Goal: Task Accomplishment & Management: Complete application form

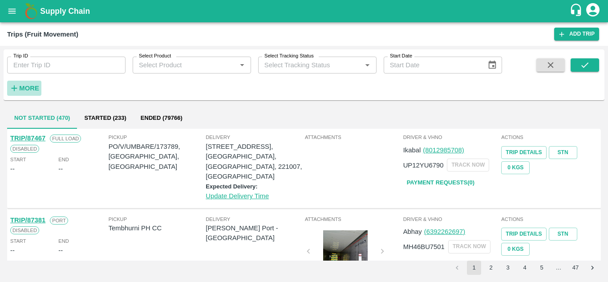
click at [24, 91] on strong "More" at bounding box center [29, 88] width 20 height 7
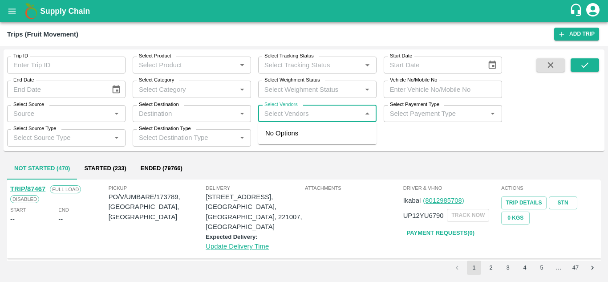
click at [288, 113] on input "Select Vendors" at bounding box center [310, 114] width 98 height 12
type input "Balaji"
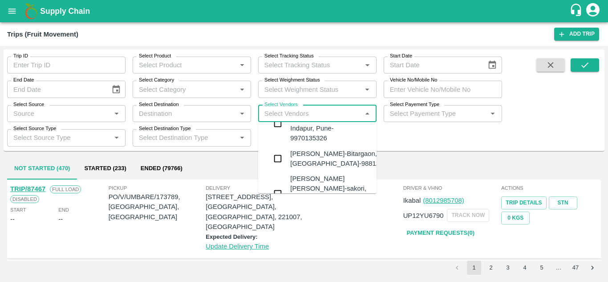
scroll to position [294, 0]
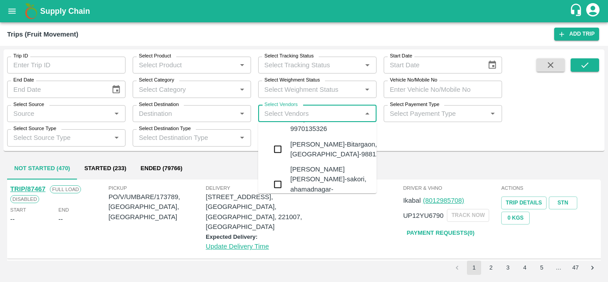
click at [302, 139] on div "Balaji Prakash Patil-Bitargaon, Solapur-9881261555" at bounding box center [344, 149] width 108 height 20
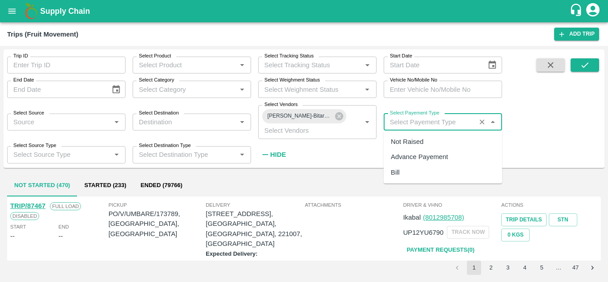
click at [398, 125] on input "Select Payement Type" at bounding box center [429, 122] width 87 height 12
click at [408, 139] on div "Not Raised" at bounding box center [406, 142] width 32 height 10
type input "Not Raised"
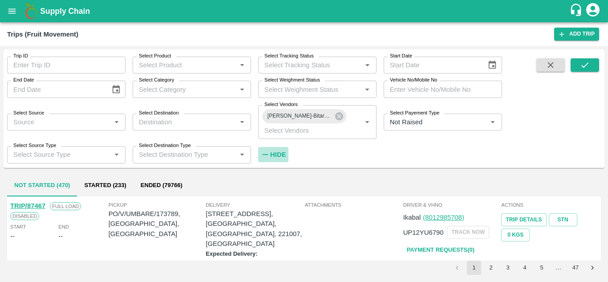
click at [275, 154] on strong "Hide" at bounding box center [278, 154] width 16 height 7
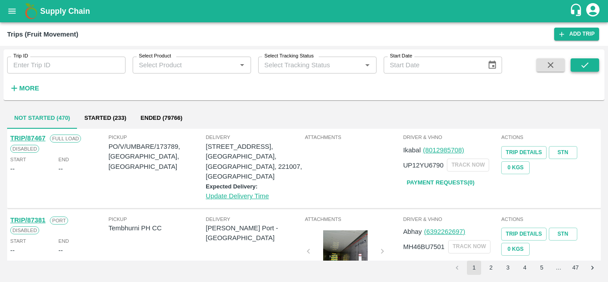
click at [577, 62] on button "submit" at bounding box center [584, 64] width 28 height 13
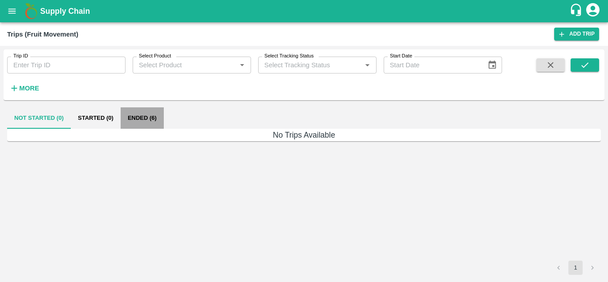
click at [133, 117] on button "Ended (6)" at bounding box center [142, 117] width 43 height 21
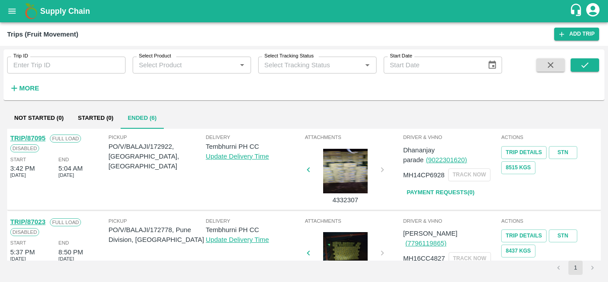
scroll to position [251, 0]
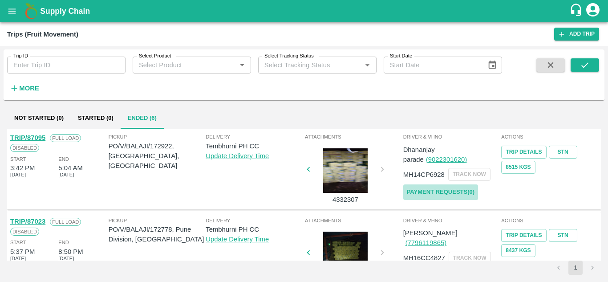
click at [434, 195] on link "Payment Requests( 0 )" at bounding box center [440, 192] width 75 height 16
click at [586, 66] on icon "submit" at bounding box center [585, 65] width 10 height 10
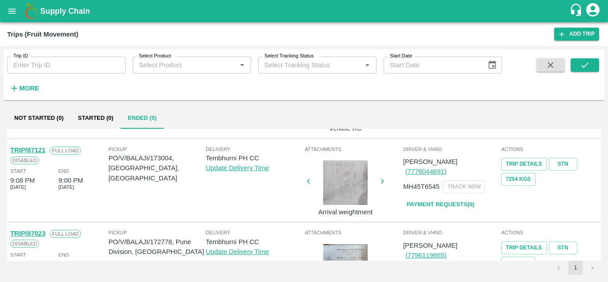
scroll to position [189, 0]
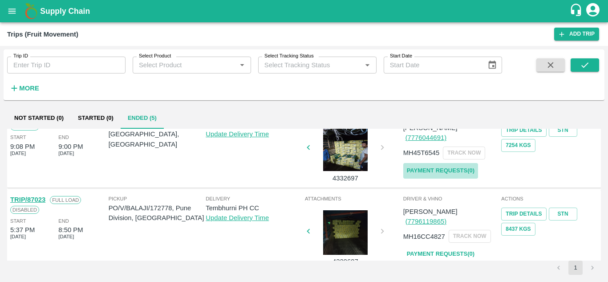
click at [427, 163] on link "Payment Requests( 0 )" at bounding box center [440, 171] width 75 height 16
click at [582, 70] on button "submit" at bounding box center [584, 64] width 28 height 13
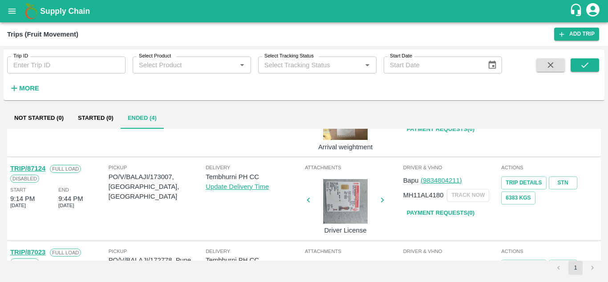
scroll to position [59, 0]
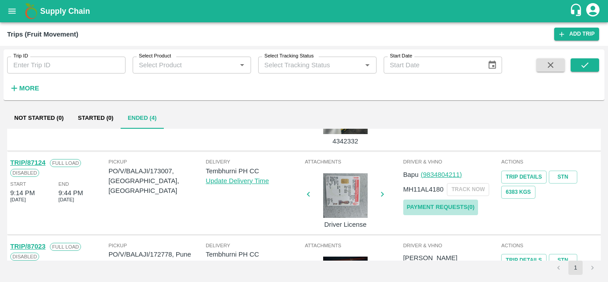
click at [449, 206] on link "Payment Requests( 0 )" at bounding box center [440, 207] width 75 height 16
click at [582, 67] on icon "submit" at bounding box center [584, 64] width 7 height 5
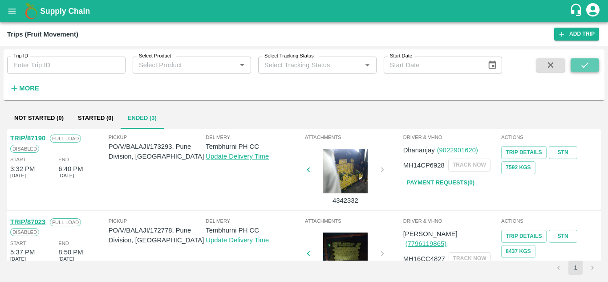
click at [593, 62] on button "submit" at bounding box center [584, 64] width 28 height 13
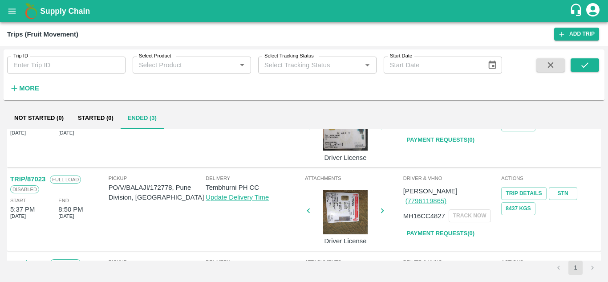
scroll to position [42, 0]
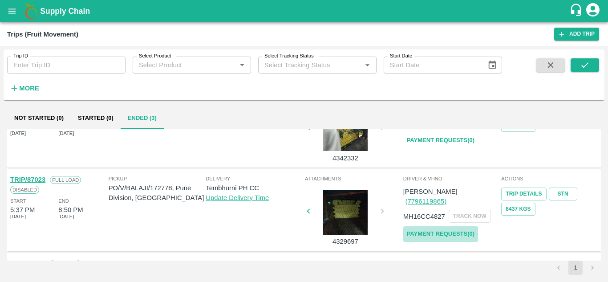
click at [438, 226] on link "Payment Requests( 0 )" at bounding box center [440, 234] width 75 height 16
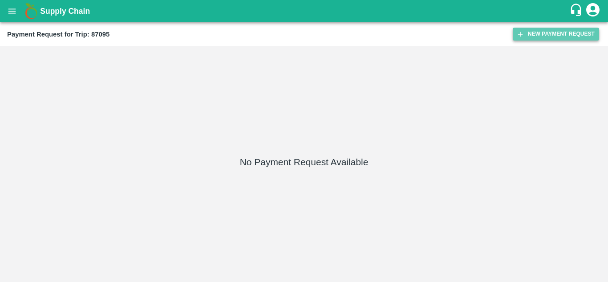
click at [550, 34] on button "New Payment Request" at bounding box center [555, 34] width 86 height 13
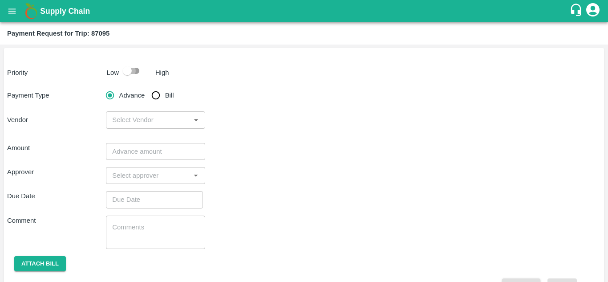
click at [137, 71] on input "checkbox" at bounding box center [127, 70] width 51 height 17
checkbox input "true"
click at [155, 101] on input "Bill" at bounding box center [156, 95] width 18 height 18
radio input "true"
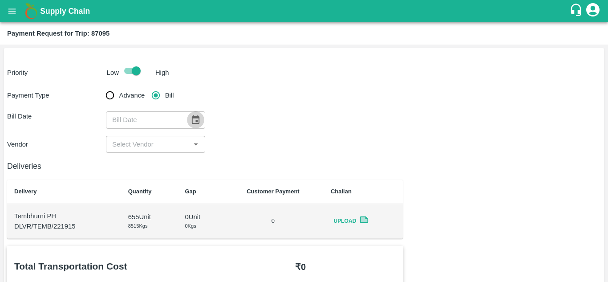
click at [193, 121] on icon "Choose date" at bounding box center [195, 120] width 10 height 10
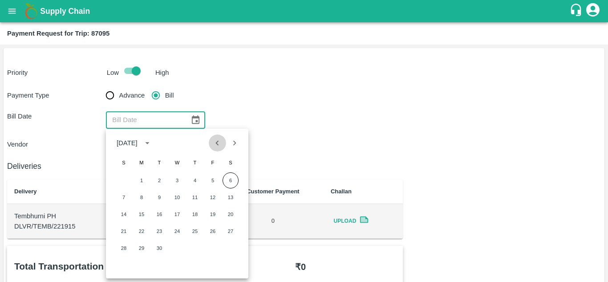
click at [217, 141] on icon "Previous month" at bounding box center [217, 142] width 3 height 5
click at [123, 264] on button "31" at bounding box center [124, 265] width 16 height 16
type input "31/08/2025"
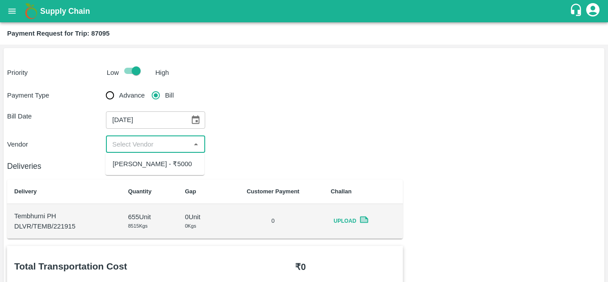
click at [137, 145] on input "input" at bounding box center [148, 144] width 79 height 12
click at [149, 156] on ul "Balaji Prakash Patil - ₹5000" at bounding box center [154, 164] width 99 height 22
click at [150, 161] on div "Balaji Prakash Patil - ₹5000" at bounding box center [152, 164] width 79 height 10
type input "Balaji Prakash Patil - ₹5000"
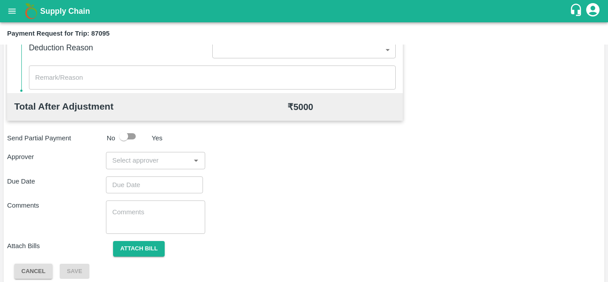
scroll to position [374, 0]
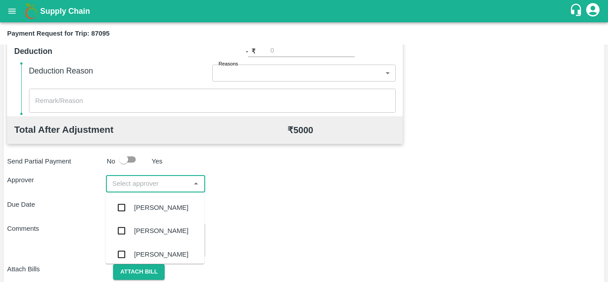
click at [132, 181] on input "input" at bounding box center [148, 183] width 79 height 12
type input "prasa"
click at [166, 201] on div "Prasad Waghade" at bounding box center [154, 207] width 99 height 23
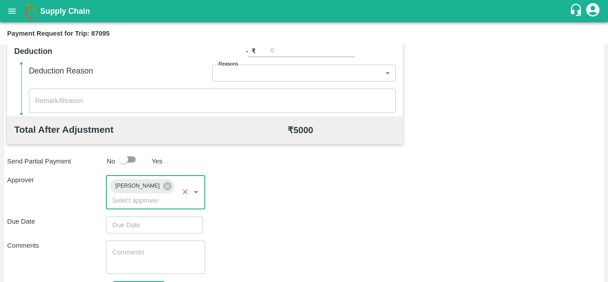
type input "DD/MM/YYYY hh:mm aa"
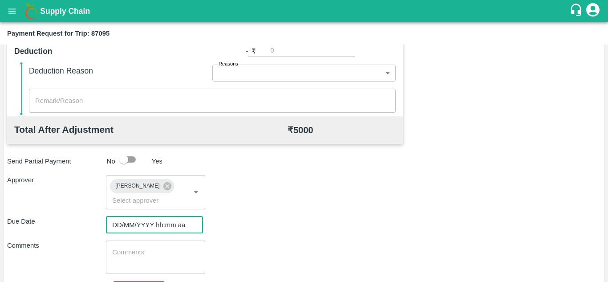
click at [128, 219] on input "DD/MM/YYYY hh:mm aa" at bounding box center [151, 224] width 91 height 17
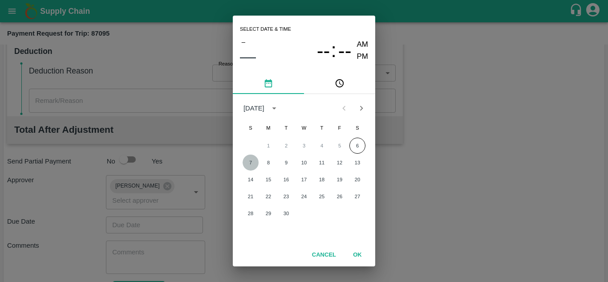
click at [248, 163] on button "7" at bounding box center [250, 162] width 16 height 16
type input "07/09/2025 12:00 AM"
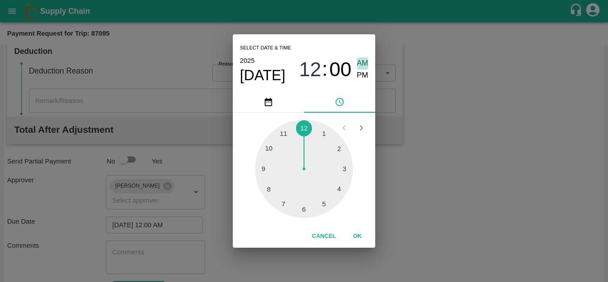
click at [363, 60] on span "AM" at bounding box center [363, 63] width 12 height 12
click at [359, 242] on button "OK" at bounding box center [357, 236] width 28 height 16
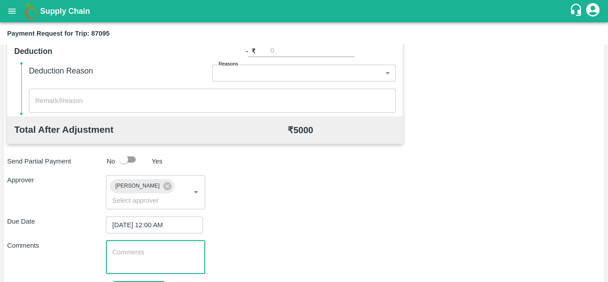
click at [145, 260] on textarea at bounding box center [155, 256] width 86 height 19
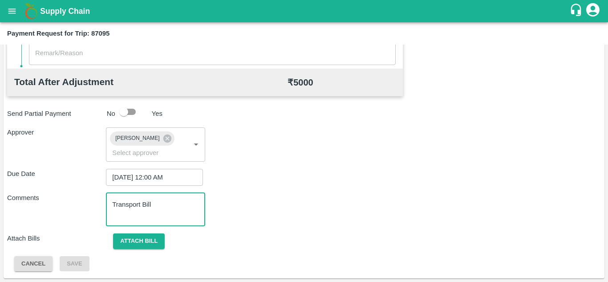
type textarea "Transport Bill"
click at [263, 246] on div "Attach Bills Attach bill" at bounding box center [303, 241] width 593 height 16
click at [135, 250] on div "Total Transportation Cost ₹ 5000 Advance payment - ₹ Additional Charges(+) Inam…" at bounding box center [303, 47] width 593 height 447
click at [144, 236] on button "Attach bill" at bounding box center [139, 241] width 52 height 16
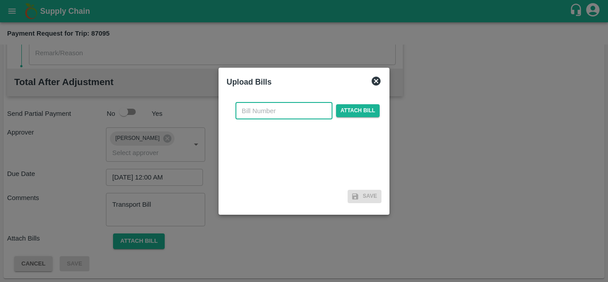
click at [250, 115] on input "text" at bounding box center [283, 110] width 97 height 17
type input "2025/TRN/227"
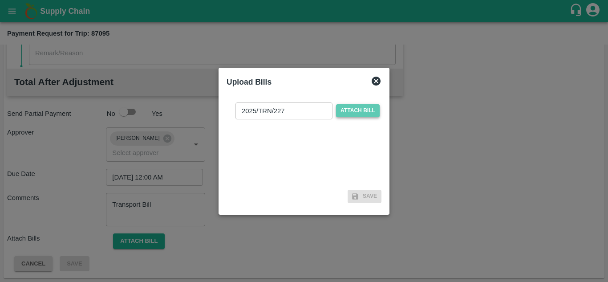
click at [353, 105] on span "Attach bill" at bounding box center [358, 110] width 44 height 13
click at [0, 0] on input "Attach bill" at bounding box center [0, 0] width 0 height 0
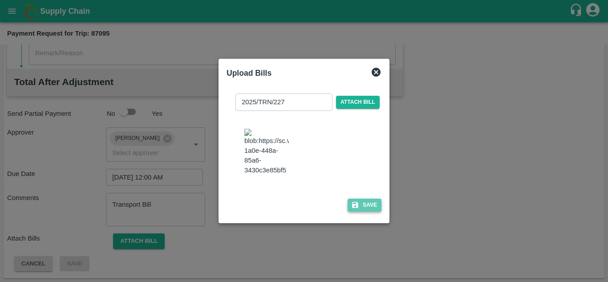
click at [366, 209] on button "Save" at bounding box center [364, 204] width 34 height 13
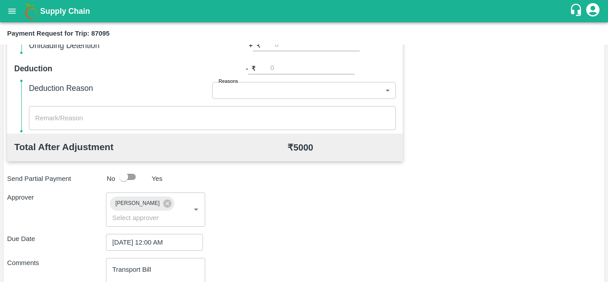
scroll to position [485, 0]
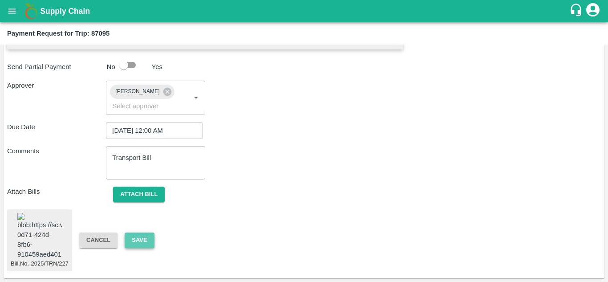
click at [143, 232] on button "Save" at bounding box center [139, 240] width 29 height 16
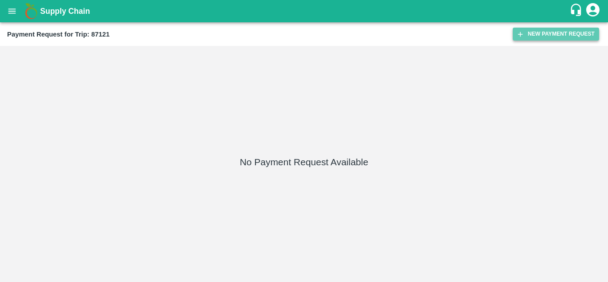
click at [549, 29] on button "New Payment Request" at bounding box center [555, 34] width 86 height 13
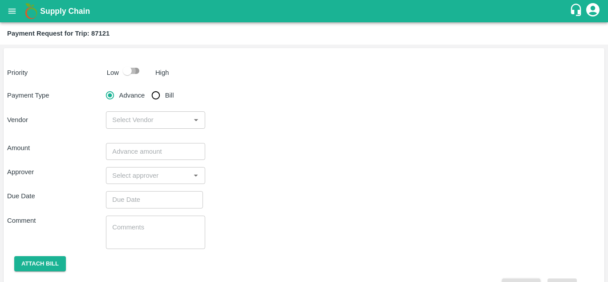
click at [137, 68] on input "checkbox" at bounding box center [127, 70] width 51 height 17
checkbox input "true"
click at [156, 95] on input "Bill" at bounding box center [156, 95] width 18 height 18
radio input "true"
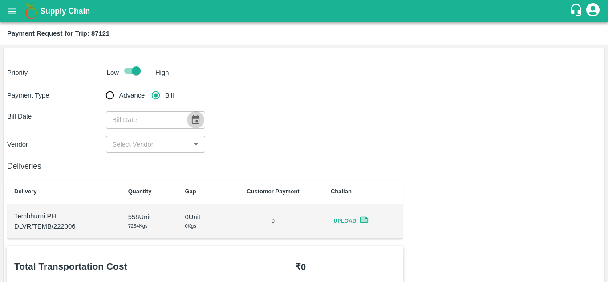
click at [192, 121] on icon "Choose date" at bounding box center [196, 119] width 8 height 8
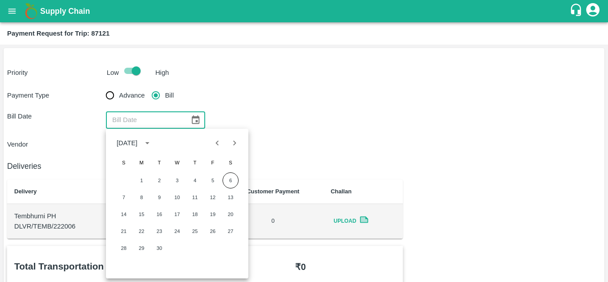
click at [213, 140] on icon "Previous month" at bounding box center [217, 143] width 10 height 10
click at [125, 262] on button "31" at bounding box center [124, 265] width 16 height 16
type input "31/08/2025"
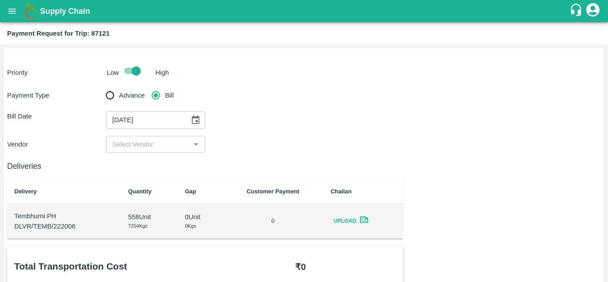
click at [143, 147] on input "input" at bounding box center [148, 144] width 79 height 12
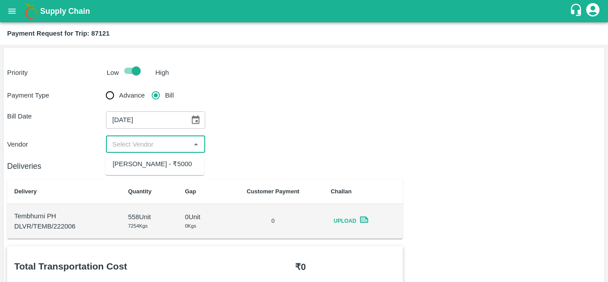
click at [161, 162] on div "Balaji Prakash Patil - ₹5000" at bounding box center [152, 164] width 79 height 10
type input "Balaji Prakash Patil - ₹5000"
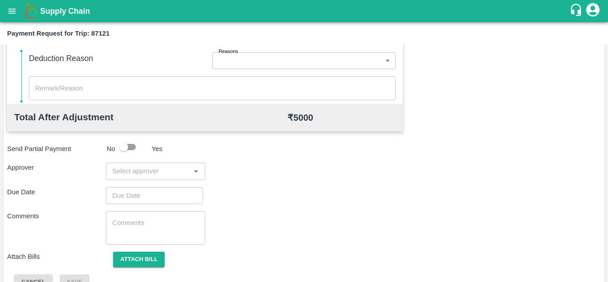
scroll to position [405, 0]
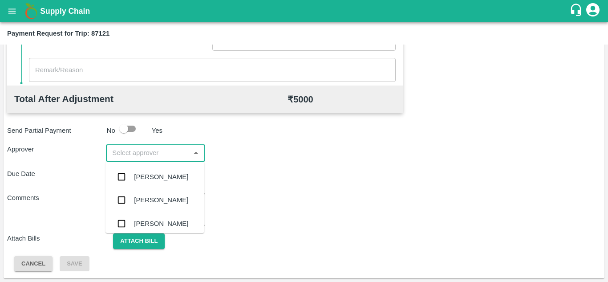
click at [135, 153] on input "input" at bounding box center [148, 153] width 79 height 12
type input "PRASA"
click at [152, 179] on div "[PERSON_NAME]" at bounding box center [161, 177] width 54 height 10
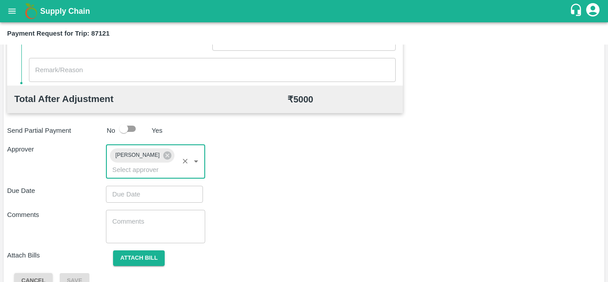
type input "DD/MM/YYYY hh:mm aa"
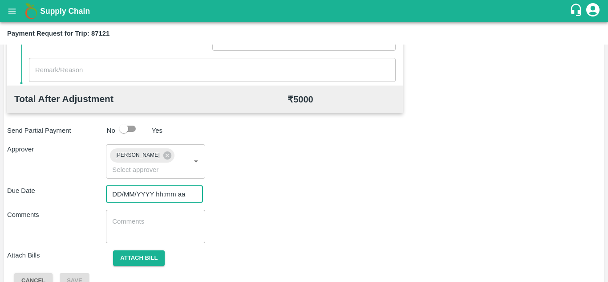
click at [118, 193] on input "DD/MM/YYYY hh:mm aa" at bounding box center [151, 193] width 91 height 17
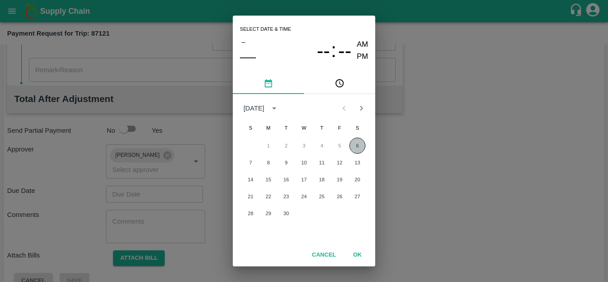
click at [358, 148] on button "6" at bounding box center [357, 145] width 16 height 16
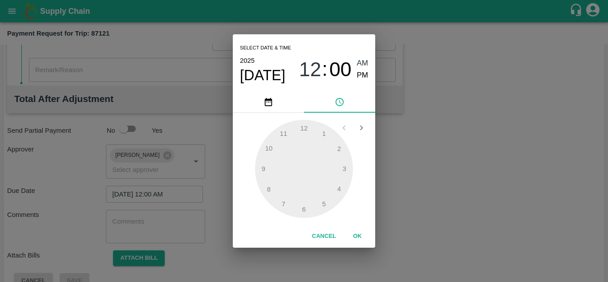
click at [147, 194] on div "Select date & time 2025 Sep 6 12 : 00 AM PM 1 2 3 4 5 6 7 8 9 10 11 12 Cancel OK" at bounding box center [304, 141] width 608 height 282
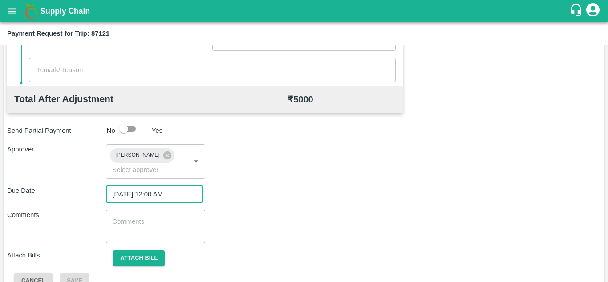
click at [151, 195] on input "06/09/2025 12:00 AM" at bounding box center [151, 193] width 91 height 17
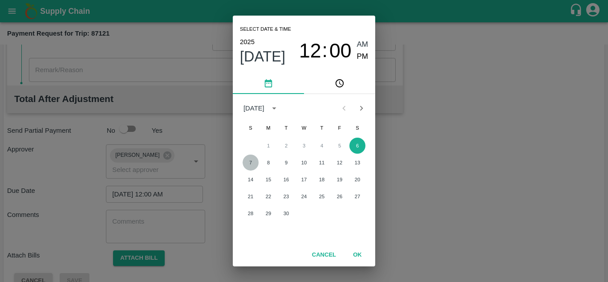
click at [253, 162] on button "7" at bounding box center [250, 162] width 16 height 16
type input "[DATE] 12:00 AM"
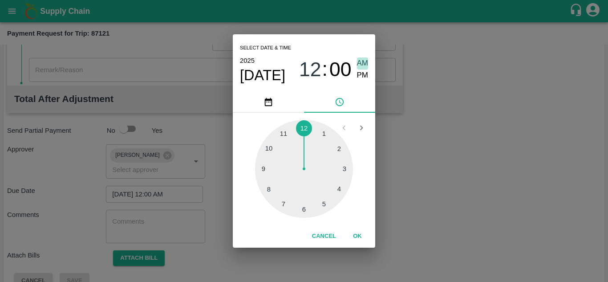
click at [367, 62] on span "AM" at bounding box center [363, 63] width 12 height 12
click at [359, 237] on button "OK" at bounding box center [357, 236] width 28 height 16
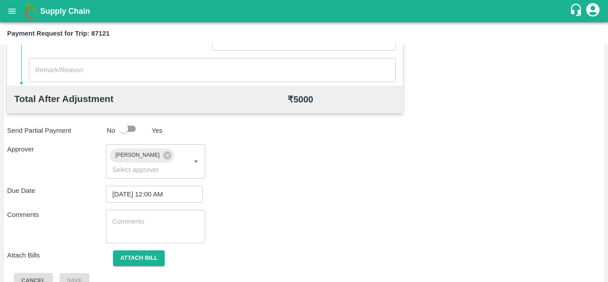
click at [127, 213] on div "x ​" at bounding box center [155, 225] width 99 height 33
paste textarea "AP-107"
type textarea "A"
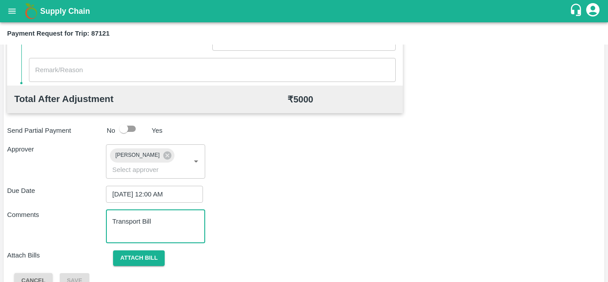
type textarea "Transport Bill"
click at [291, 206] on div "Total Transportation Cost ₹ 5000 Advance payment - ₹ Additional Charges(+) Inam…" at bounding box center [303, 64] width 593 height 447
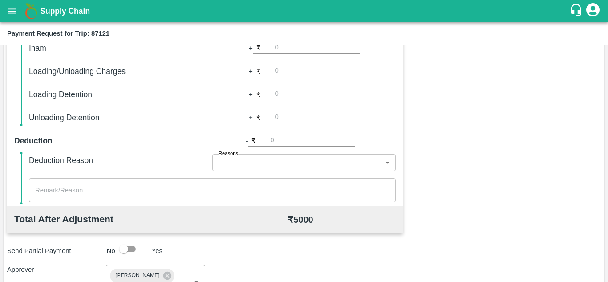
scroll to position [422, 0]
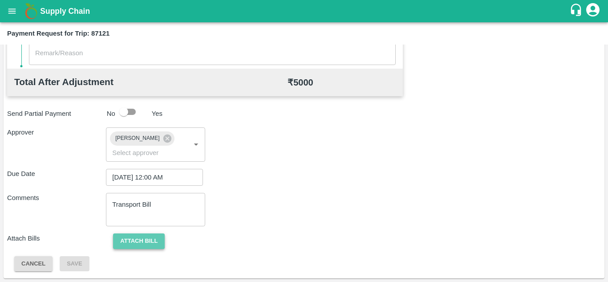
click at [149, 235] on button "Attach bill" at bounding box center [139, 241] width 52 height 16
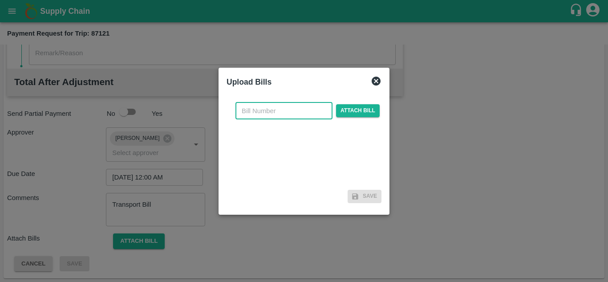
click at [258, 116] on input "text" at bounding box center [283, 110] width 97 height 17
type input "2025/TRN/228"
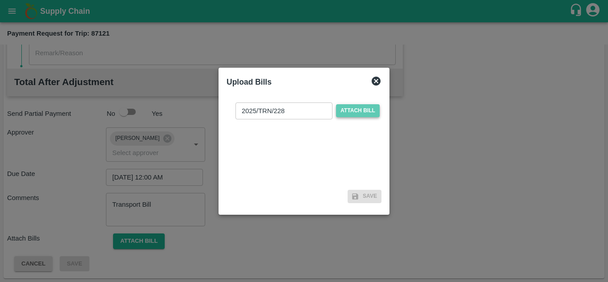
click at [350, 110] on span "Attach bill" at bounding box center [358, 110] width 44 height 13
click at [0, 0] on input "Attach bill" at bounding box center [0, 0] width 0 height 0
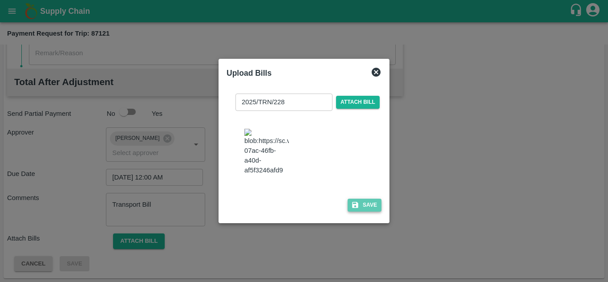
click at [370, 210] on button "Save" at bounding box center [364, 204] width 34 height 13
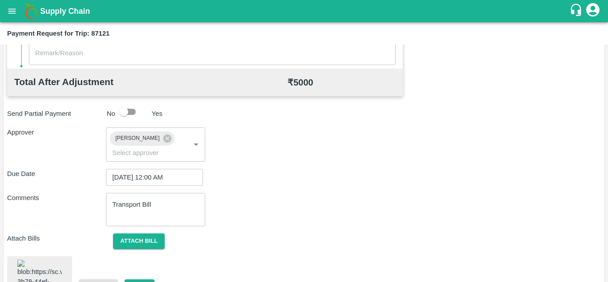
scroll to position [489, 0]
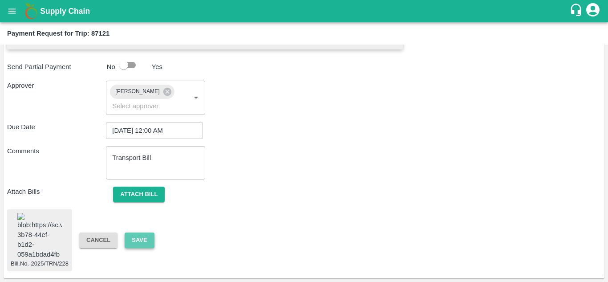
click at [142, 232] on button "Save" at bounding box center [139, 240] width 29 height 16
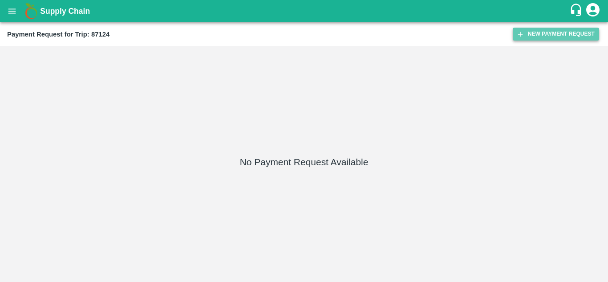
click at [539, 31] on button "New Payment Request" at bounding box center [555, 34] width 86 height 13
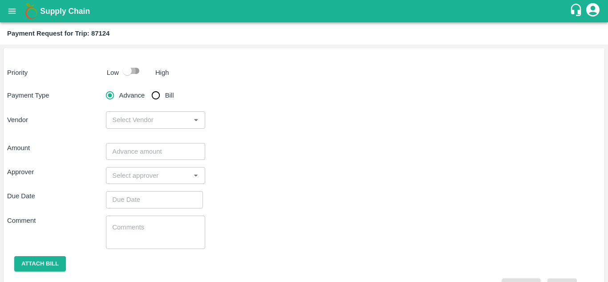
click at [136, 68] on input "checkbox" at bounding box center [127, 70] width 51 height 17
checkbox input "true"
click at [160, 94] on input "Bill" at bounding box center [156, 95] width 18 height 18
radio input "true"
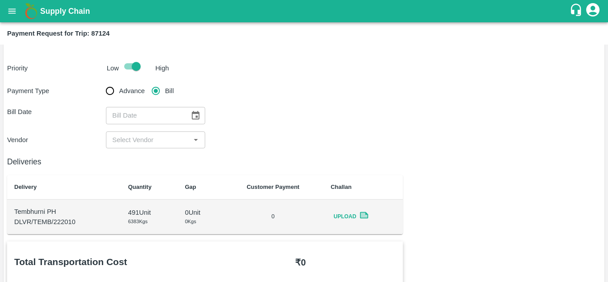
scroll to position [4, 0]
click at [194, 116] on icon "Choose date" at bounding box center [195, 116] width 10 height 10
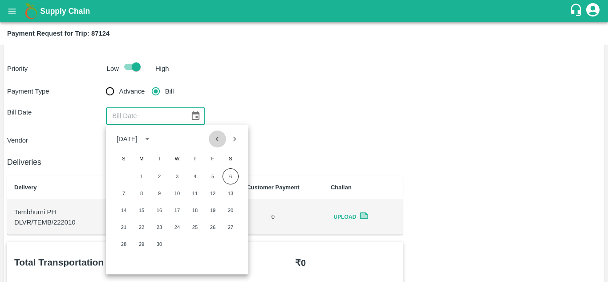
click at [216, 140] on icon "Previous month" at bounding box center [217, 139] width 10 height 10
click at [123, 262] on button "31" at bounding box center [124, 261] width 16 height 16
type input "[DATE]"
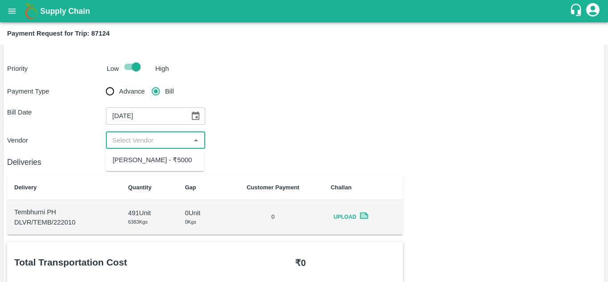
click at [164, 135] on input "input" at bounding box center [148, 140] width 79 height 12
click at [168, 163] on div "[PERSON_NAME] - ₹5000" at bounding box center [152, 160] width 79 height 10
type input "[PERSON_NAME] - ₹5000"
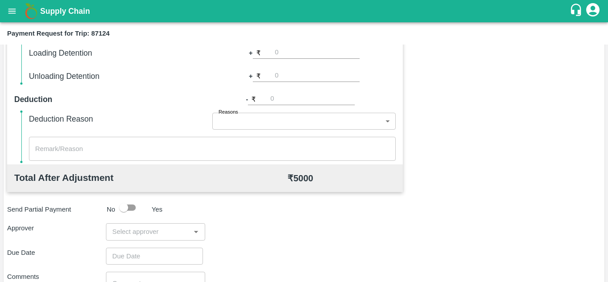
scroll to position [405, 0]
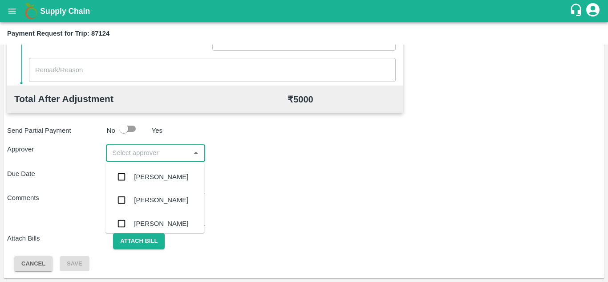
click at [121, 156] on input "input" at bounding box center [148, 153] width 79 height 12
type input "PRASAD"
click at [153, 181] on div "[PERSON_NAME]" at bounding box center [161, 177] width 54 height 10
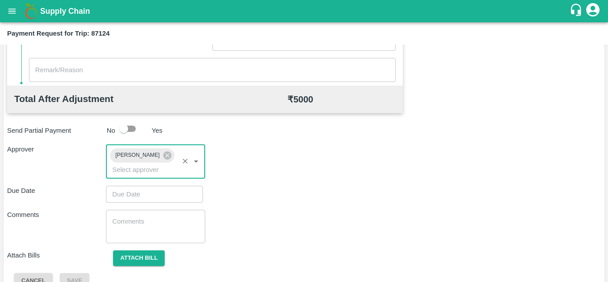
type input "DD/MM/YYYY hh:mm aa"
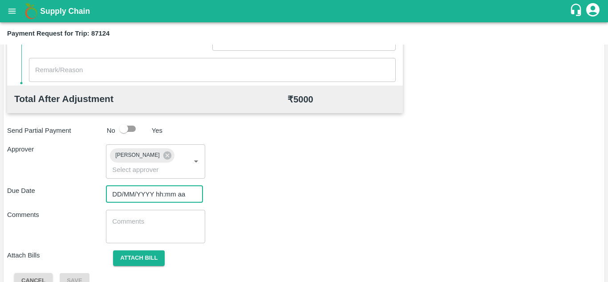
click at [119, 194] on input "DD/MM/YYYY hh:mm aa" at bounding box center [151, 193] width 91 height 17
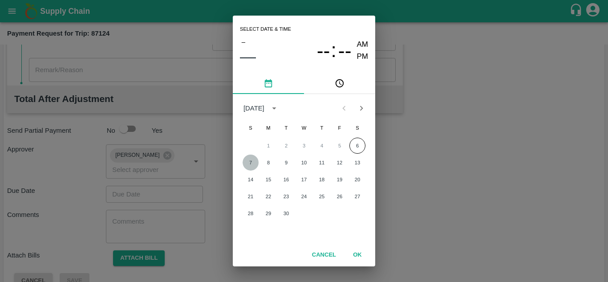
click at [250, 163] on button "7" at bounding box center [250, 162] width 16 height 16
type input "[DATE] 12:00 AM"
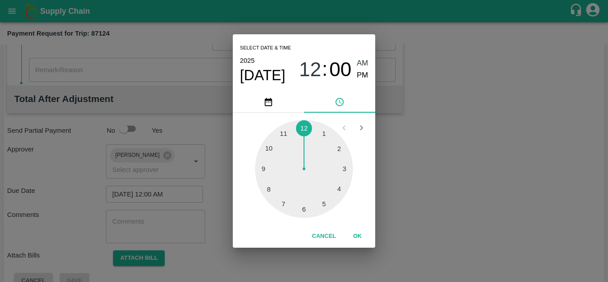
click at [363, 64] on span "AM" at bounding box center [363, 63] width 12 height 12
click at [358, 234] on button "OK" at bounding box center [357, 236] width 28 height 16
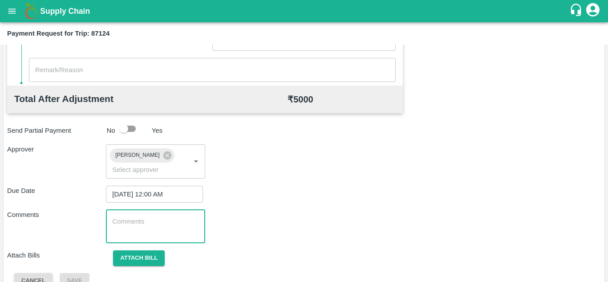
click at [145, 224] on textarea at bounding box center [155, 226] width 86 height 19
paste textarea "Transport Bill"
type textarea "Transport Bill"
click at [323, 172] on div "Approver Prasad Waghade ​" at bounding box center [303, 161] width 593 height 34
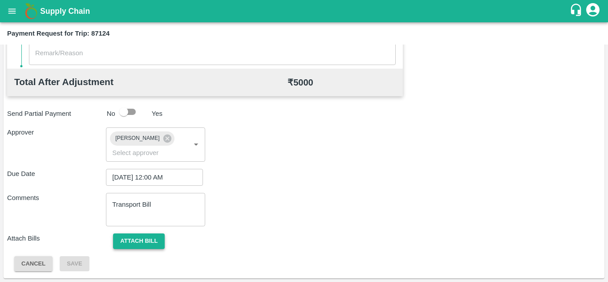
click at [137, 233] on button "Attach bill" at bounding box center [139, 241] width 52 height 16
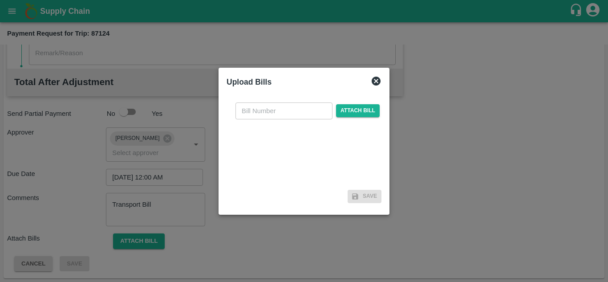
click at [241, 116] on input "text" at bounding box center [283, 110] width 97 height 17
type input "2025/TRN/229"
click at [352, 106] on span "Attach bill" at bounding box center [358, 110] width 44 height 13
click at [0, 0] on input "Attach bill" at bounding box center [0, 0] width 0 height 0
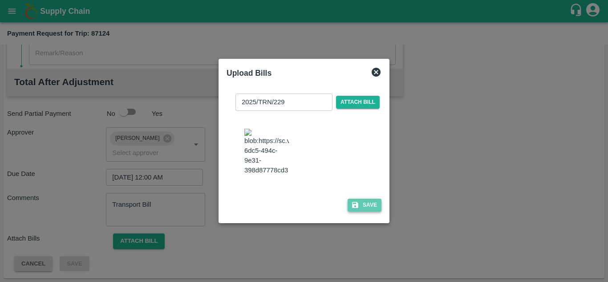
click at [363, 211] on button "Save" at bounding box center [364, 204] width 34 height 13
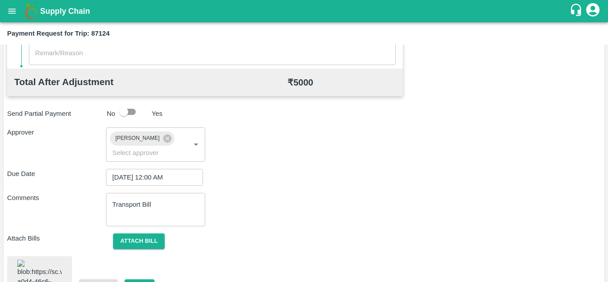
scroll to position [487, 0]
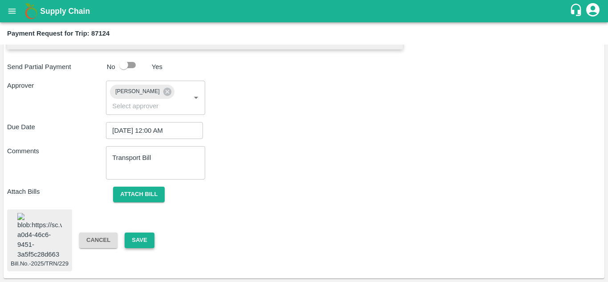
click at [138, 232] on button "Save" at bounding box center [139, 240] width 29 height 16
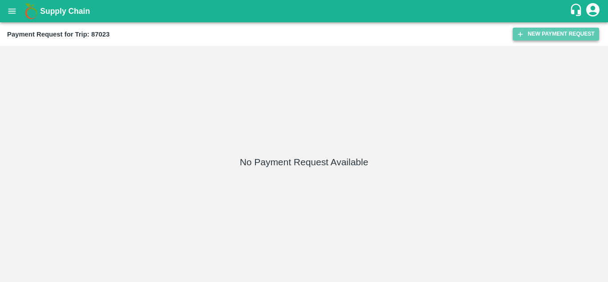
click at [551, 33] on button "New Payment Request" at bounding box center [555, 34] width 86 height 13
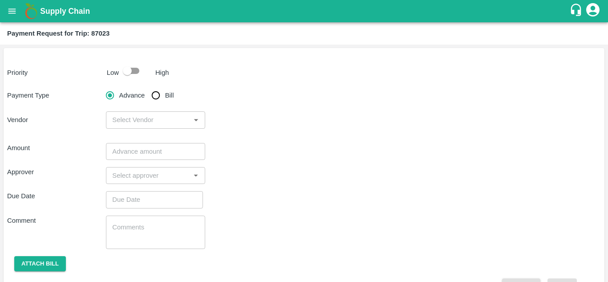
click at [133, 73] on input "checkbox" at bounding box center [127, 70] width 51 height 17
checkbox input "true"
click at [157, 96] on input "Bill" at bounding box center [156, 95] width 18 height 18
radio input "true"
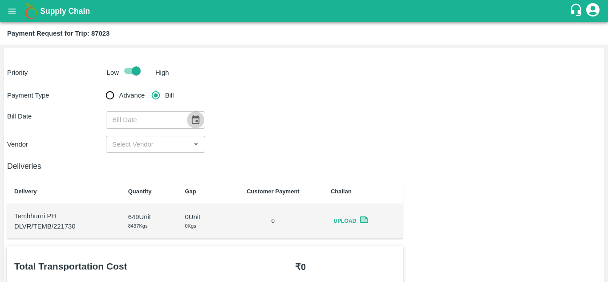
click at [196, 120] on icon "Choose date" at bounding box center [195, 120] width 10 height 10
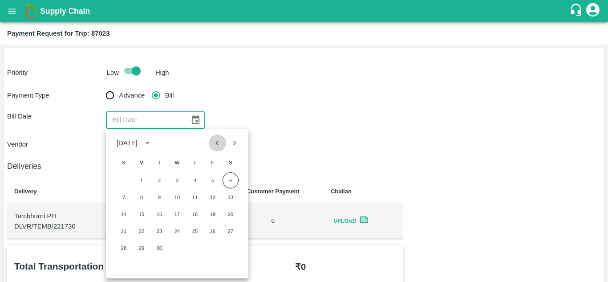
click at [216, 143] on icon "Previous month" at bounding box center [217, 143] width 10 height 10
click at [208, 250] on button "29" at bounding box center [213, 248] width 16 height 16
type input "[DATE]"
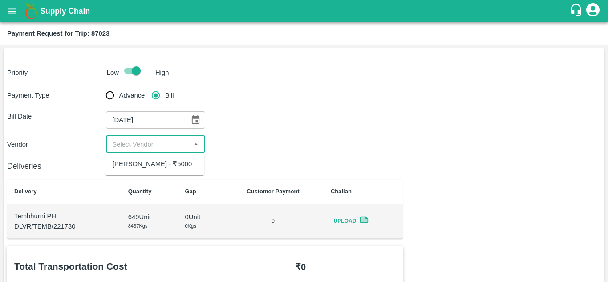
click at [143, 149] on input "input" at bounding box center [148, 144] width 79 height 12
click at [154, 161] on div "[PERSON_NAME] - ₹5000" at bounding box center [152, 164] width 79 height 10
type input "[PERSON_NAME] - ₹5000"
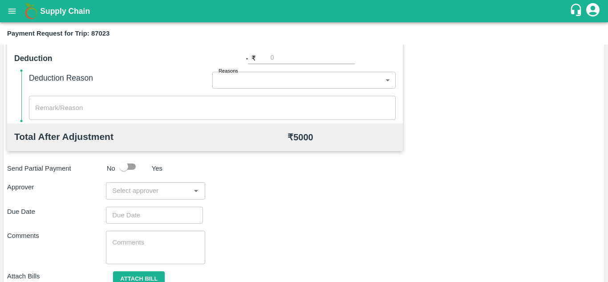
scroll to position [367, 0]
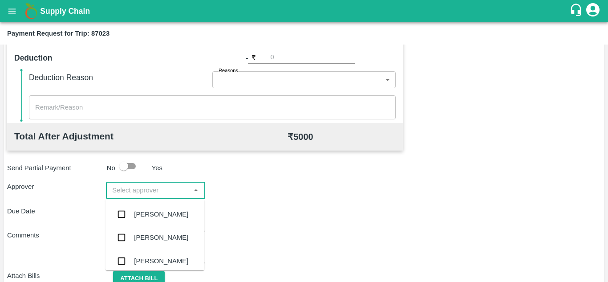
click at [153, 189] on input "input" at bounding box center [148, 190] width 79 height 12
type input "PRASA"
click at [171, 213] on div "[PERSON_NAME]" at bounding box center [161, 214] width 54 height 10
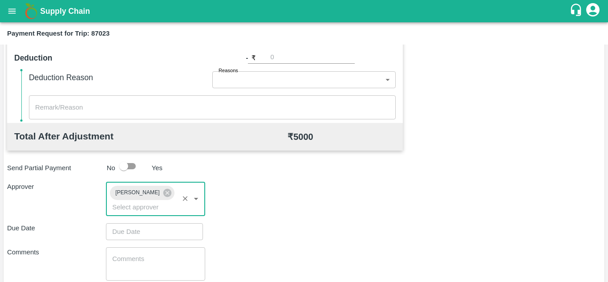
type input "DD/MM/YYYY hh:mm aa"
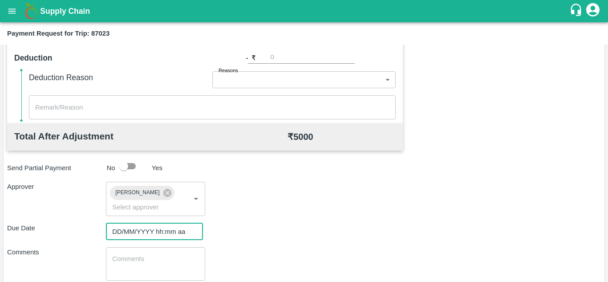
click at [127, 228] on input "DD/MM/YYYY hh:mm aa" at bounding box center [151, 231] width 91 height 17
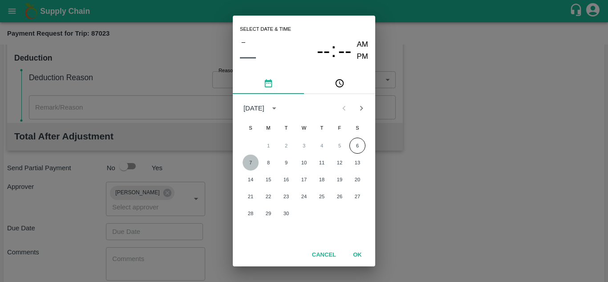
click at [248, 163] on button "7" at bounding box center [250, 162] width 16 height 16
type input "[DATE] 12:00 AM"
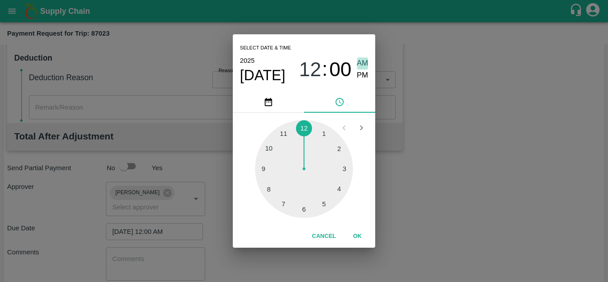
click at [362, 59] on span "AM" at bounding box center [363, 63] width 12 height 12
click at [357, 235] on button "OK" at bounding box center [357, 236] width 28 height 16
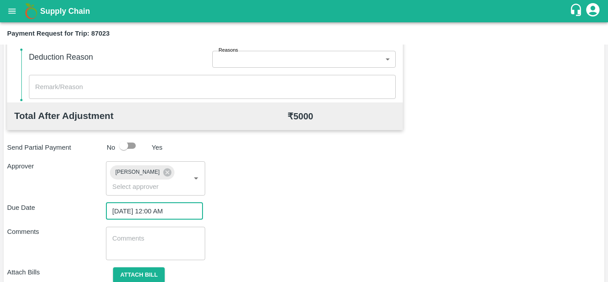
scroll to position [422, 0]
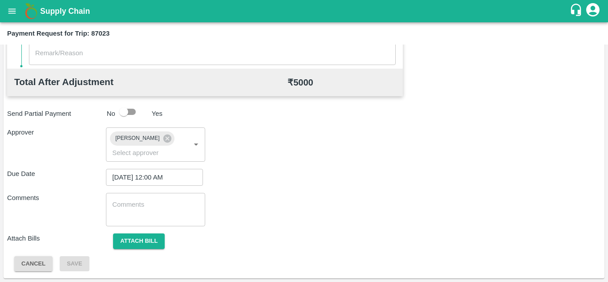
click at [249, 204] on div "Comments x ​" at bounding box center [303, 209] width 593 height 33
click at [129, 205] on textarea at bounding box center [155, 209] width 86 height 19
paste textarea "Transport Bill"
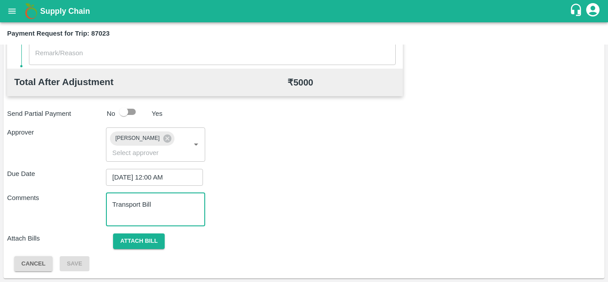
type textarea "Transport Bill"
click at [282, 207] on div "Comments Transport Bill x ​" at bounding box center [303, 209] width 593 height 33
click at [133, 231] on div "Total Transportation Cost ₹ 5000 Advance payment - ₹ Additional Charges(+) Inam…" at bounding box center [303, 47] width 593 height 447
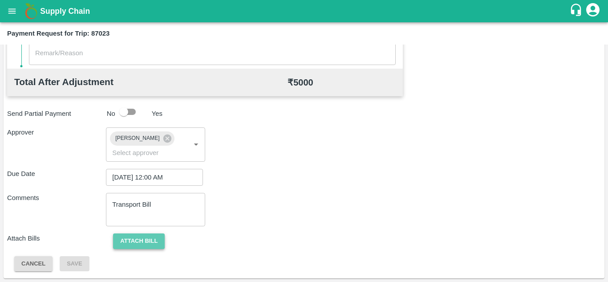
click at [137, 237] on button "Attach bill" at bounding box center [139, 241] width 52 height 16
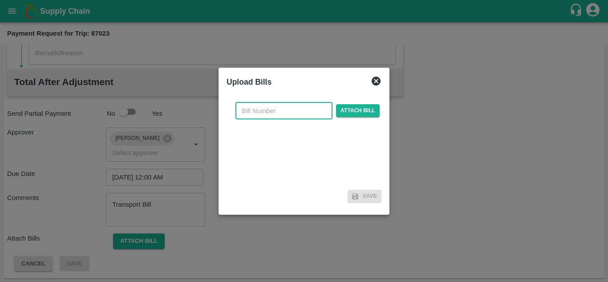
click at [252, 106] on input "text" at bounding box center [283, 110] width 97 height 17
type input "2025/TRN/223"
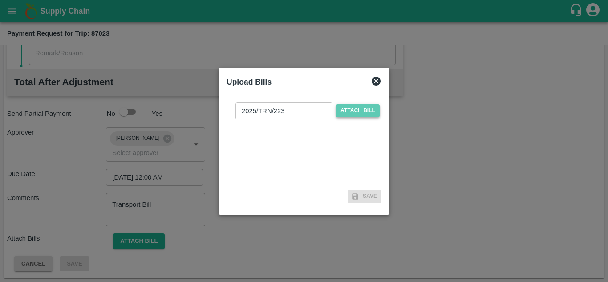
click at [352, 106] on span "Attach bill" at bounding box center [358, 110] width 44 height 13
click at [0, 0] on input "Attach bill" at bounding box center [0, 0] width 0 height 0
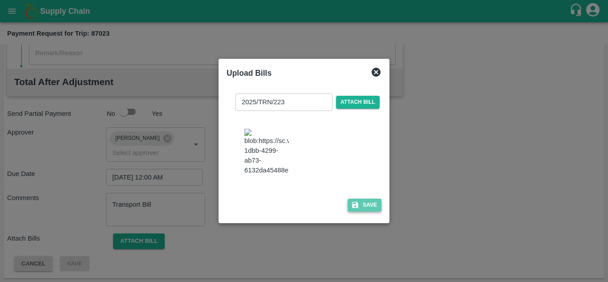
click at [372, 211] on button "Save" at bounding box center [364, 204] width 34 height 13
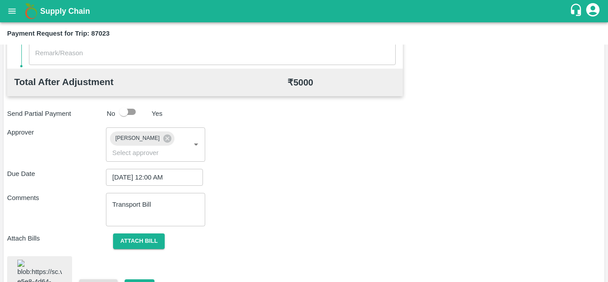
scroll to position [483, 0]
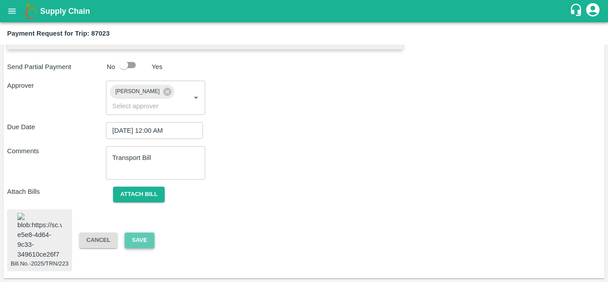
click at [145, 233] on button "Save" at bounding box center [139, 240] width 29 height 16
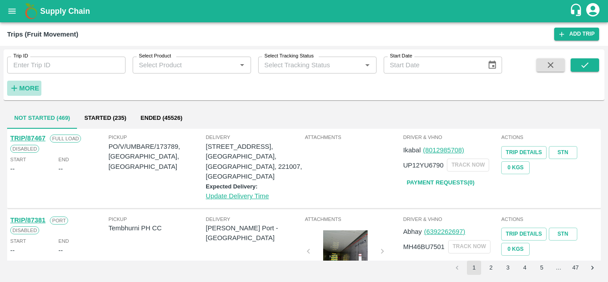
click at [32, 89] on strong "More" at bounding box center [29, 88] width 20 height 7
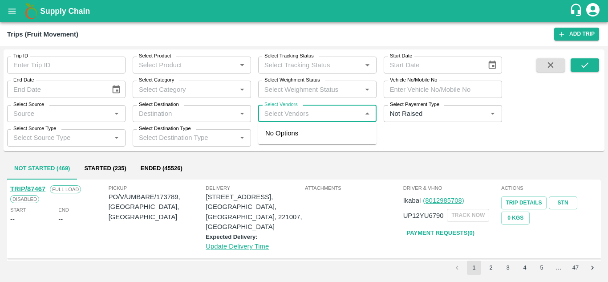
click at [274, 112] on input "Select Vendors" at bounding box center [310, 114] width 98 height 12
type input "[DEMOGRAPHIC_DATA]"
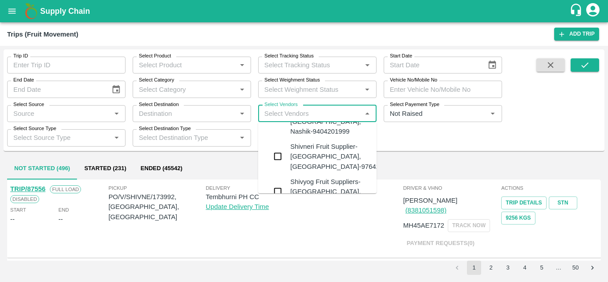
scroll to position [306, 0]
click at [311, 150] on div "Shivneri Fruit Supplier-[GEOGRAPHIC_DATA], [GEOGRAPHIC_DATA]-9764240949" at bounding box center [344, 157] width 108 height 30
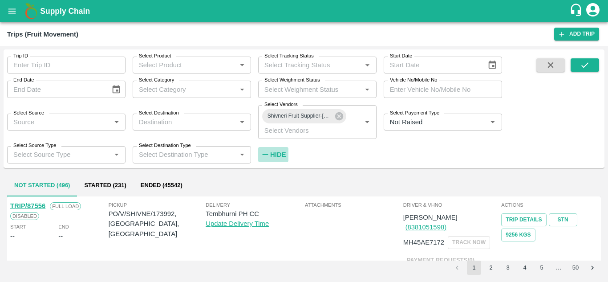
click at [270, 154] on strong "Hide" at bounding box center [278, 154] width 16 height 7
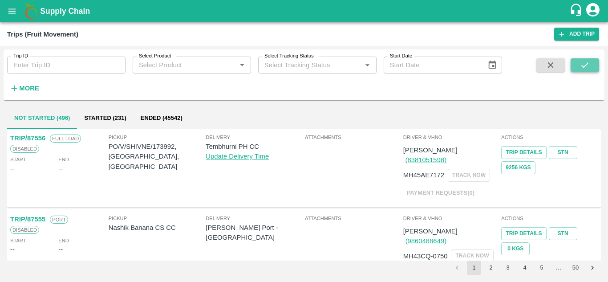
click at [584, 63] on icon "submit" at bounding box center [585, 65] width 10 height 10
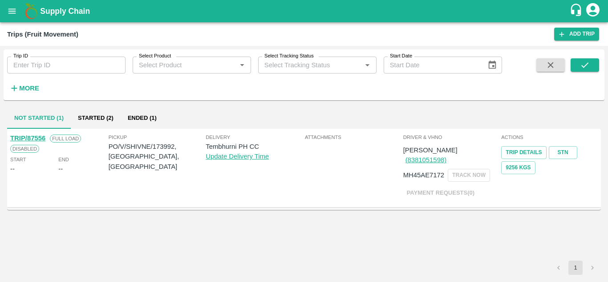
click at [447, 185] on p "Payment Requests( 0 )" at bounding box center [440, 193] width 75 height 16
click at [27, 82] on h6 "More" at bounding box center [29, 88] width 20 height 12
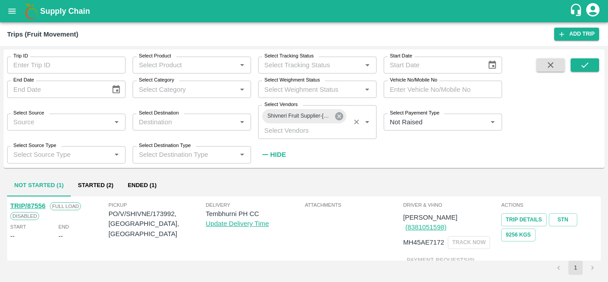
click at [338, 113] on icon at bounding box center [339, 116] width 8 height 8
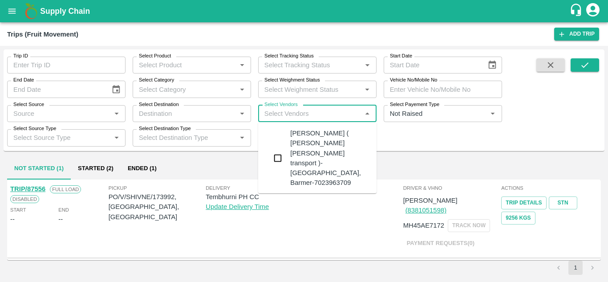
click at [281, 116] on input "Select Vendors" at bounding box center [310, 114] width 98 height 12
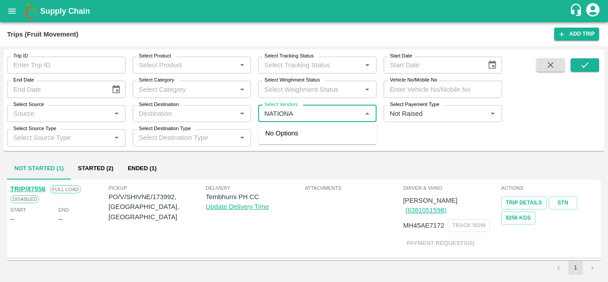
type input "NATIONAL"
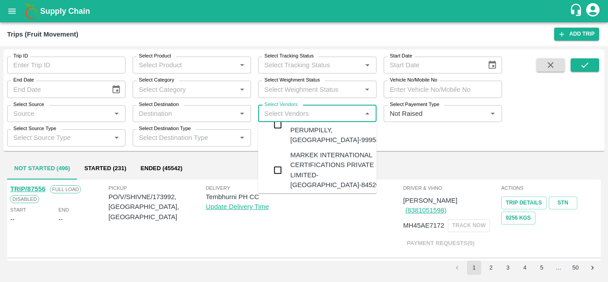
scroll to position [116, 0]
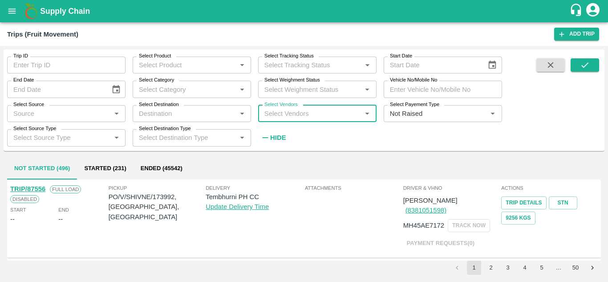
click at [279, 110] on input "Select Vendors" at bounding box center [310, 114] width 98 height 12
type input "NFS"
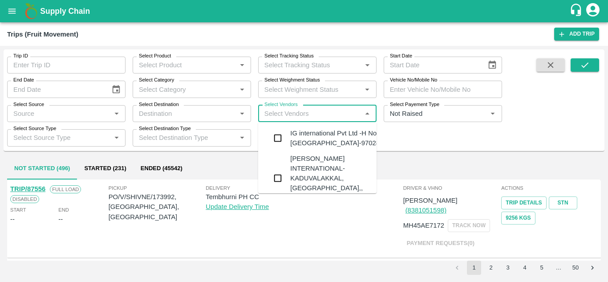
click at [269, 116] on input "Select Vendors" at bounding box center [310, 114] width 98 height 12
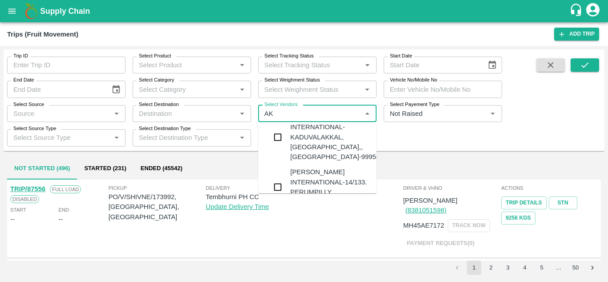
scroll to position [0, 0]
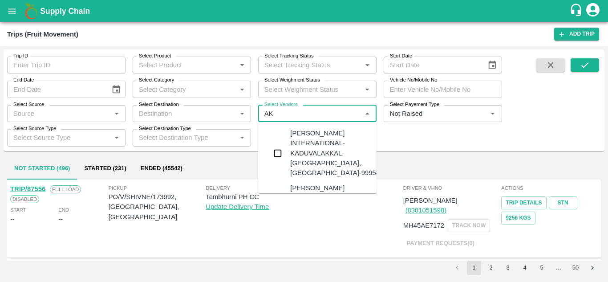
type input "A"
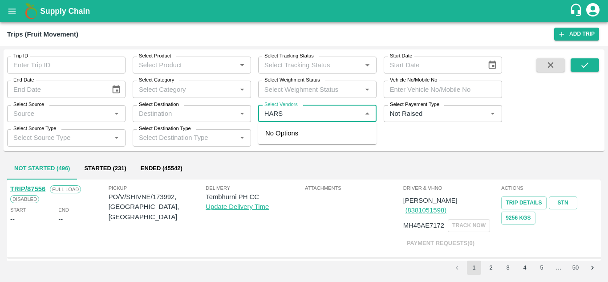
type input "HARSH"
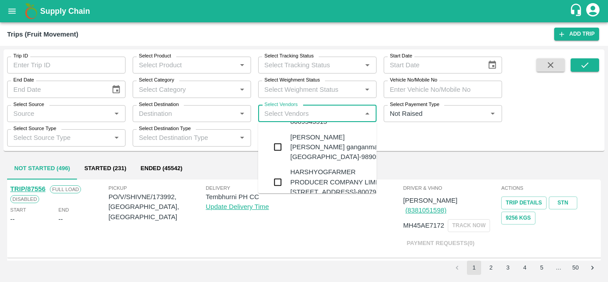
scroll to position [299, 0]
click at [315, 169] on div "HARSHYOGFARMER PRODUCER COMPANY LIMITED-[STREET_ADDRESS]-8007955595" at bounding box center [342, 184] width 104 height 30
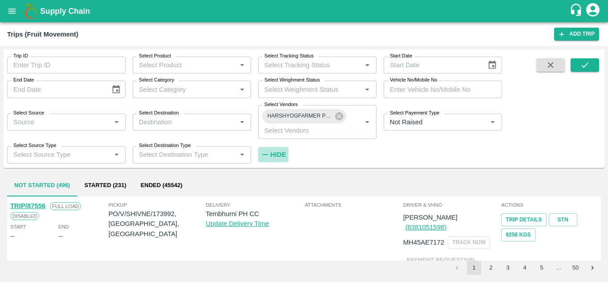
click at [274, 156] on strong "Hide" at bounding box center [278, 154] width 16 height 7
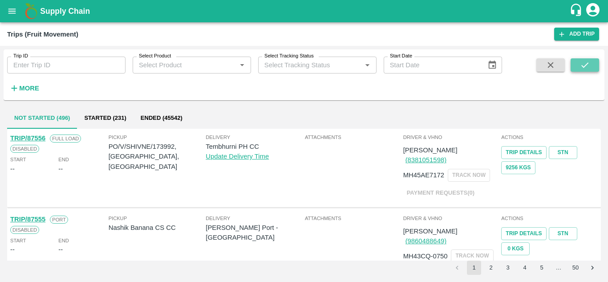
click at [577, 63] on button "submit" at bounding box center [584, 64] width 28 height 13
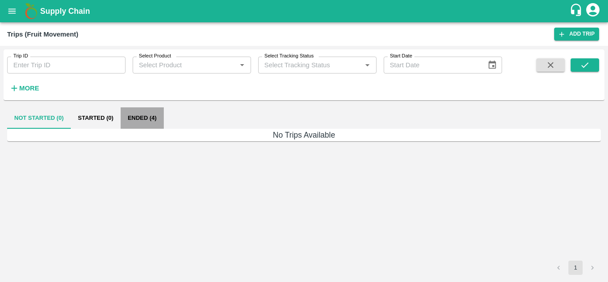
click at [139, 115] on button "Ended (4)" at bounding box center [142, 117] width 43 height 21
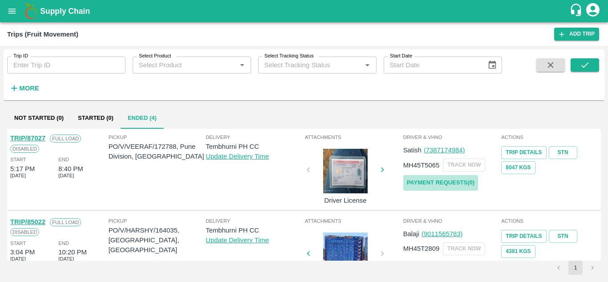
click at [429, 180] on link "Payment Requests( 0 )" at bounding box center [440, 183] width 75 height 16
click at [591, 64] on button "submit" at bounding box center [584, 64] width 28 height 13
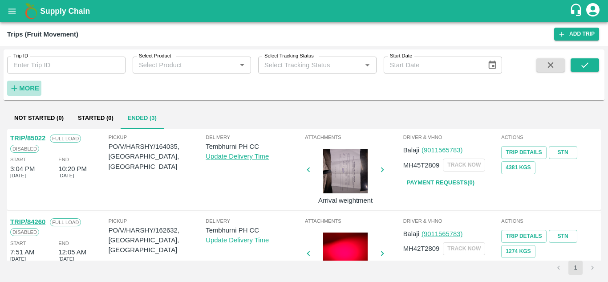
click at [28, 88] on strong "More" at bounding box center [29, 88] width 20 height 7
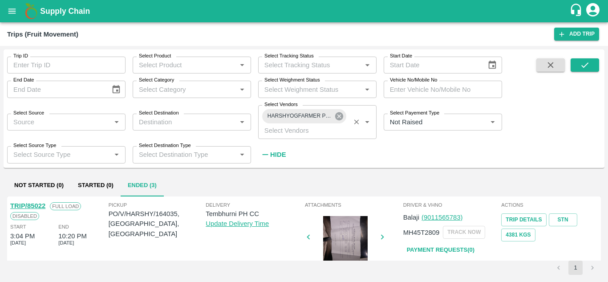
click at [338, 114] on icon at bounding box center [339, 116] width 8 height 8
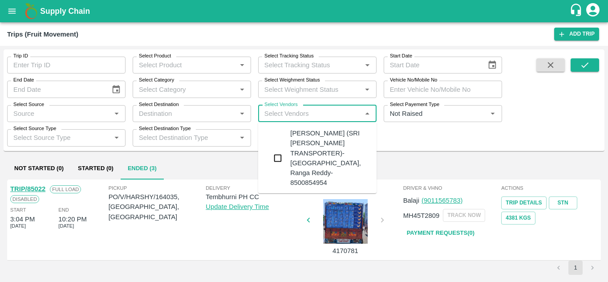
click at [269, 115] on input "Select Vendors" at bounding box center [310, 114] width 98 height 12
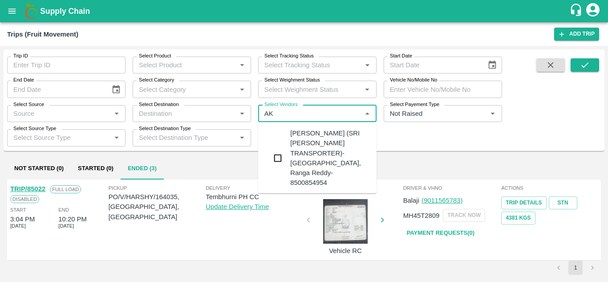
type input "A"
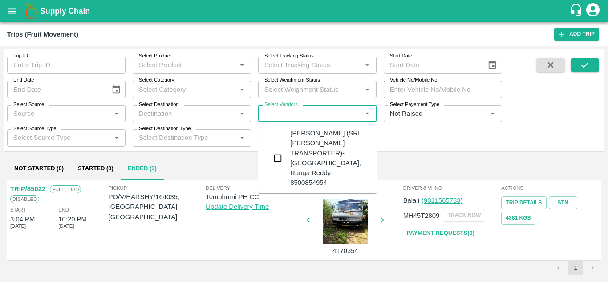
type input "A"
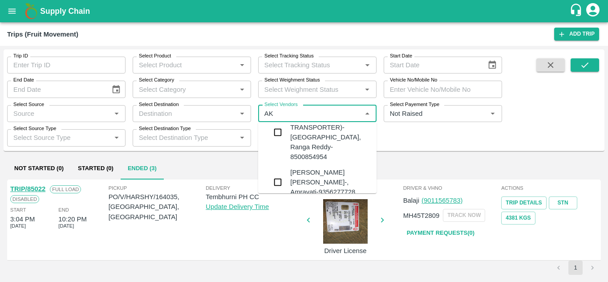
scroll to position [0, 0]
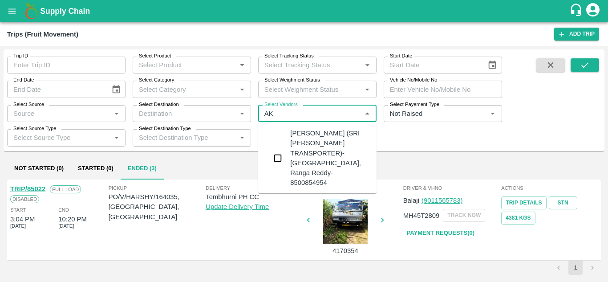
click at [277, 114] on input "Select Vendors" at bounding box center [310, 114] width 98 height 12
type input "A"
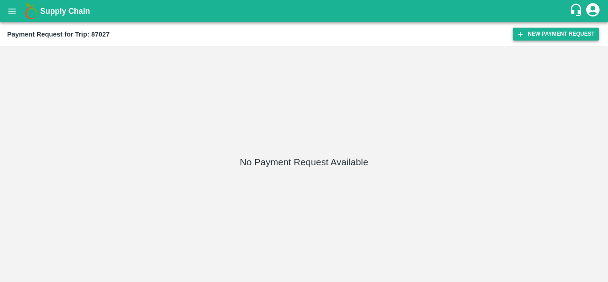
click at [546, 33] on button "New Payment Request" at bounding box center [555, 34] width 86 height 13
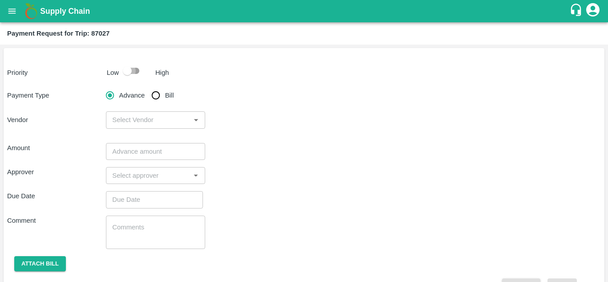
click at [136, 74] on input "checkbox" at bounding box center [127, 70] width 51 height 17
checkbox input "true"
click at [157, 94] on input "Bill" at bounding box center [156, 95] width 18 height 18
radio input "true"
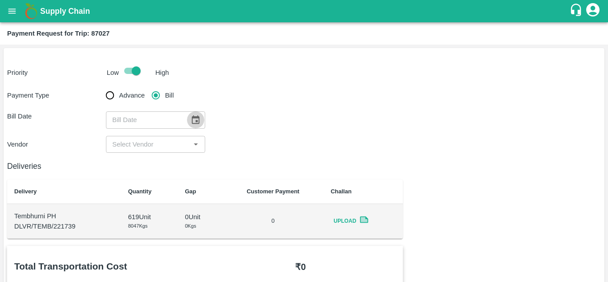
click at [192, 124] on icon "Choose date" at bounding box center [195, 120] width 10 height 10
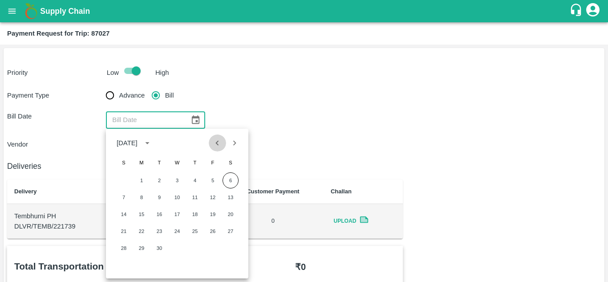
click at [218, 143] on icon "Previous month" at bounding box center [217, 143] width 10 height 10
click at [215, 249] on button "29" at bounding box center [213, 248] width 16 height 16
type input "29/08/2025"
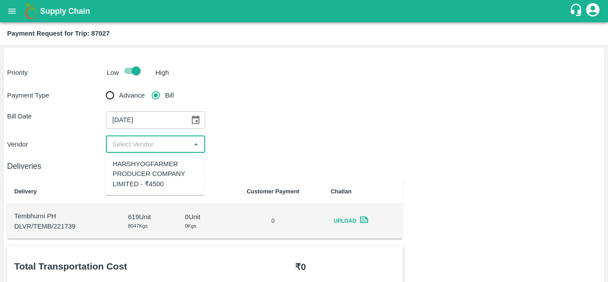
click at [141, 148] on input "input" at bounding box center [148, 144] width 79 height 12
click at [144, 176] on div "HARSHYOGFARMER PRODUCER COMPANY LIMITED - ₹4500" at bounding box center [155, 174] width 85 height 30
type input "HARSHYOGFARMER PRODUCER COMPANY LIMITED - ₹4500"
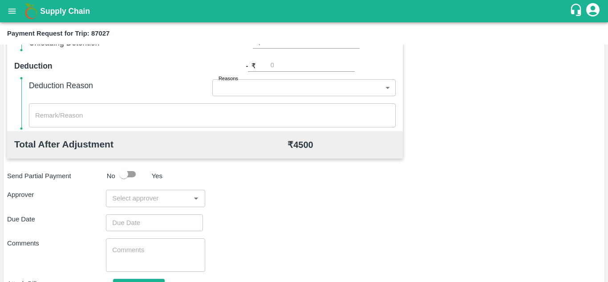
scroll to position [405, 0]
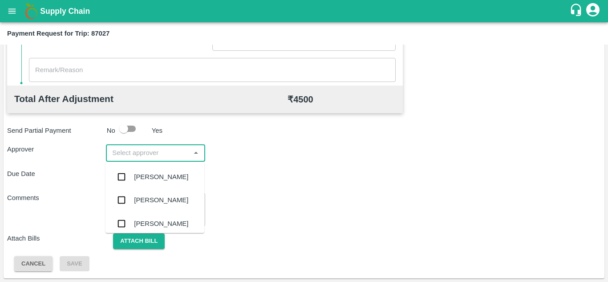
click at [147, 148] on input "input" at bounding box center [148, 153] width 79 height 12
type input "PRASAD"
click at [160, 174] on div "[PERSON_NAME]" at bounding box center [161, 177] width 54 height 10
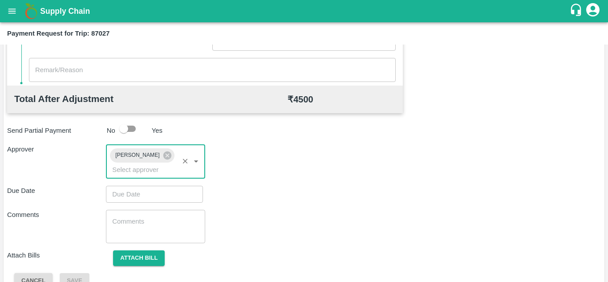
type input "DD/MM/YYYY hh:mm aa"
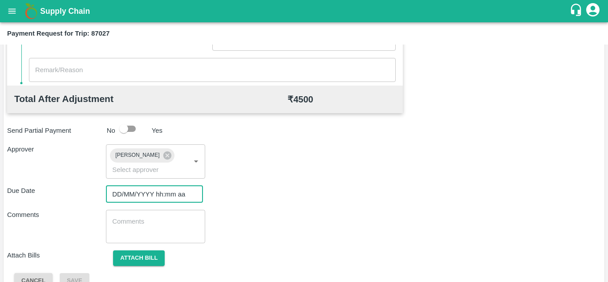
click at [132, 192] on input "DD/MM/YYYY hh:mm aa" at bounding box center [151, 193] width 91 height 17
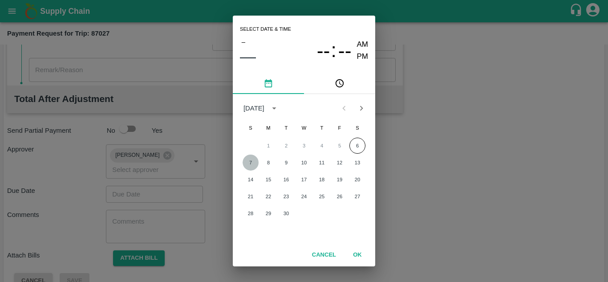
click at [251, 160] on button "7" at bounding box center [250, 162] width 16 height 16
type input "[DATE] 12:00 AM"
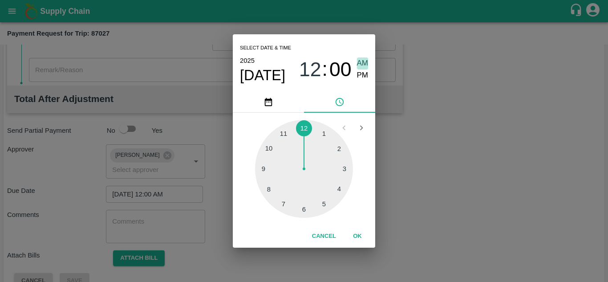
click at [360, 60] on span "AM" at bounding box center [363, 63] width 12 height 12
click at [358, 237] on button "OK" at bounding box center [357, 236] width 28 height 16
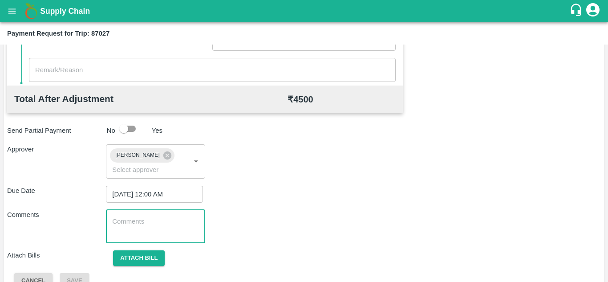
click at [131, 225] on textarea at bounding box center [155, 226] width 86 height 19
paste textarea "Transport Bill"
type textarea "Transport Bill"
click at [353, 235] on div "Comments Transport Bill x ​" at bounding box center [303, 225] width 593 height 33
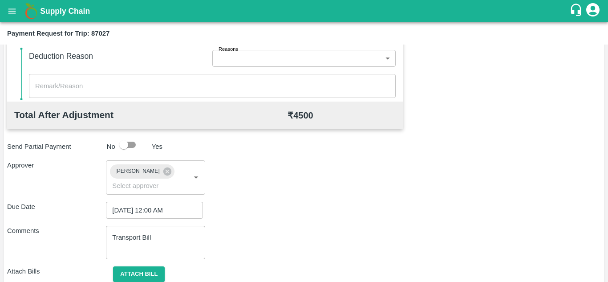
scroll to position [422, 0]
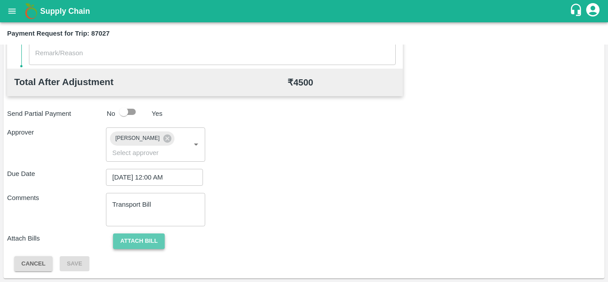
click at [142, 237] on button "Attach bill" at bounding box center [139, 241] width 52 height 16
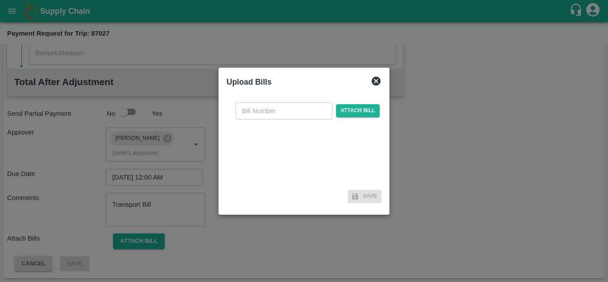
click at [250, 112] on input "text" at bounding box center [283, 110] width 97 height 17
type input "HPVC-306/25.26"
click at [346, 109] on span "Attach bill" at bounding box center [358, 110] width 44 height 13
click at [0, 0] on input "Attach bill" at bounding box center [0, 0] width 0 height 0
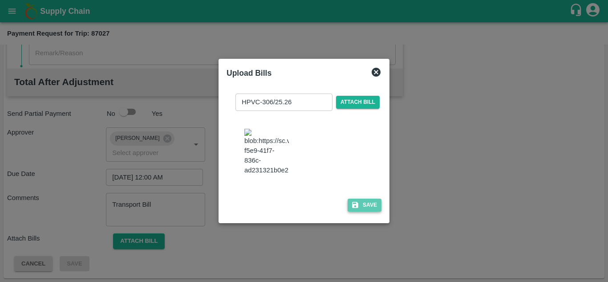
click at [369, 206] on button "Save" at bounding box center [364, 204] width 34 height 13
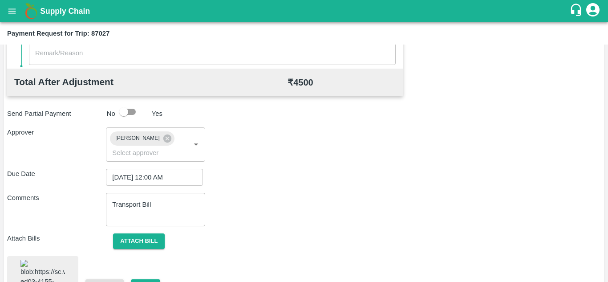
scroll to position [477, 0]
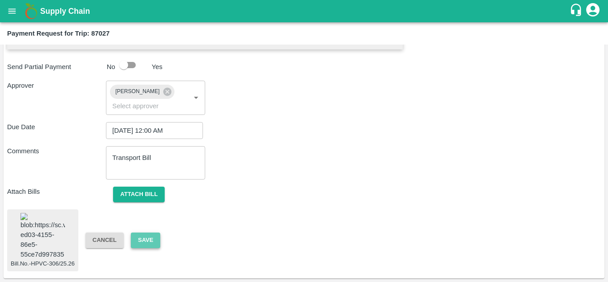
click at [149, 232] on button "Save" at bounding box center [145, 240] width 29 height 16
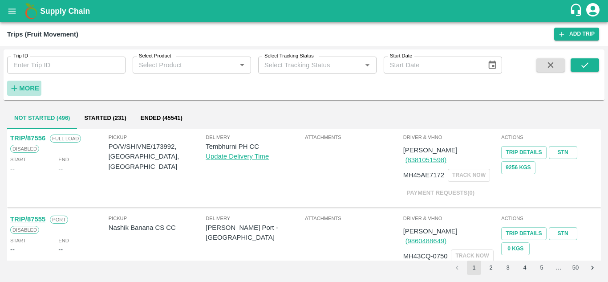
click at [28, 84] on h6 "More" at bounding box center [29, 88] width 20 height 12
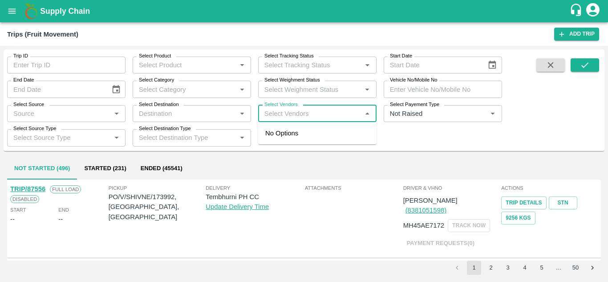
click at [282, 111] on input "Select Vendors" at bounding box center [310, 114] width 98 height 12
type input "AK"
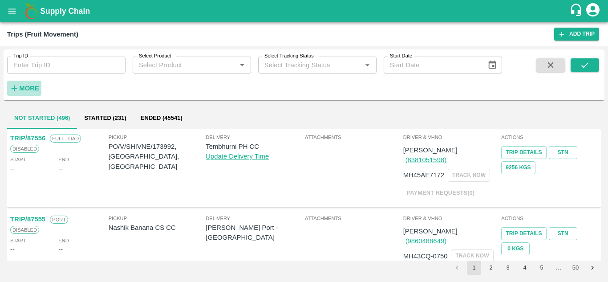
click at [26, 90] on strong "More" at bounding box center [29, 88] width 20 height 7
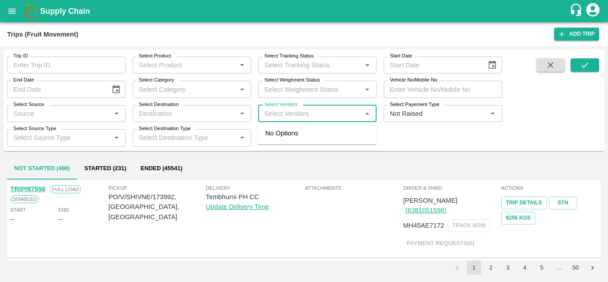
click at [270, 113] on input "Select Vendors" at bounding box center [310, 114] width 98 height 12
type input "AK FR"
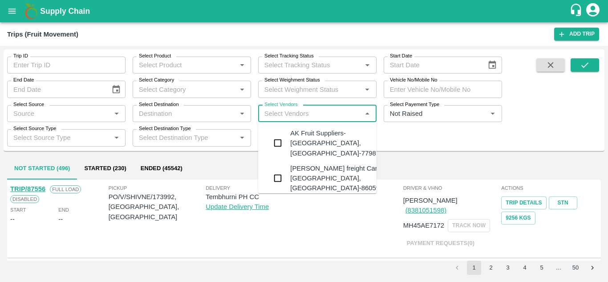
click at [317, 139] on div "AK Fruit Suppliers-[GEOGRAPHIC_DATA], [GEOGRAPHIC_DATA]-7798134329" at bounding box center [344, 143] width 108 height 30
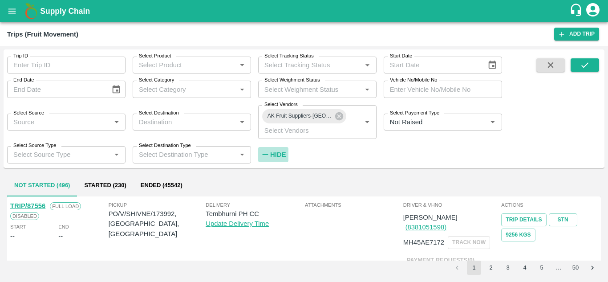
click at [278, 151] on strong "Hide" at bounding box center [278, 154] width 16 height 7
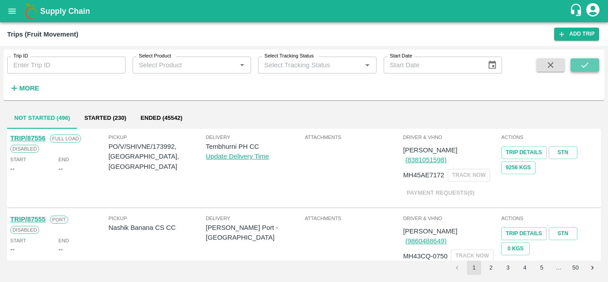
click at [587, 61] on icon "submit" at bounding box center [585, 65] width 10 height 10
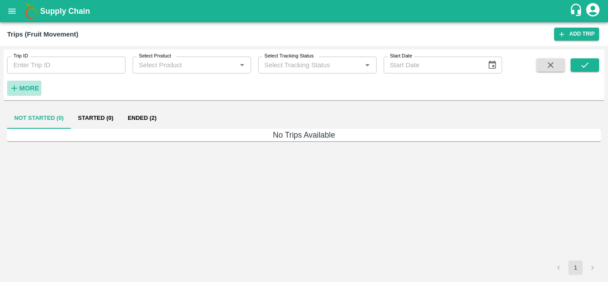
click at [26, 87] on strong "More" at bounding box center [29, 88] width 20 height 7
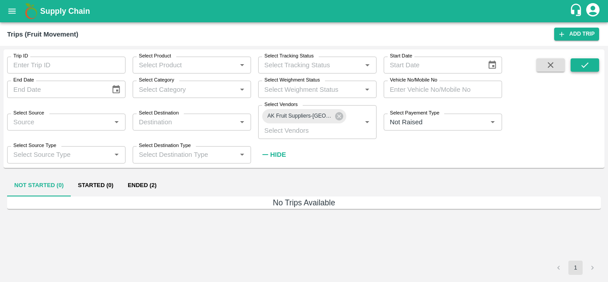
click at [589, 68] on icon "submit" at bounding box center [585, 65] width 10 height 10
click at [276, 154] on strong "Hide" at bounding box center [278, 154] width 16 height 7
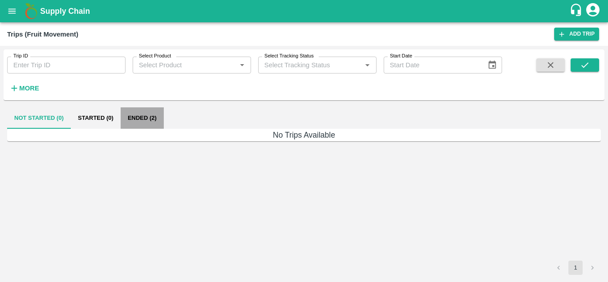
click at [135, 117] on button "Ended (2)" at bounding box center [142, 117] width 43 height 21
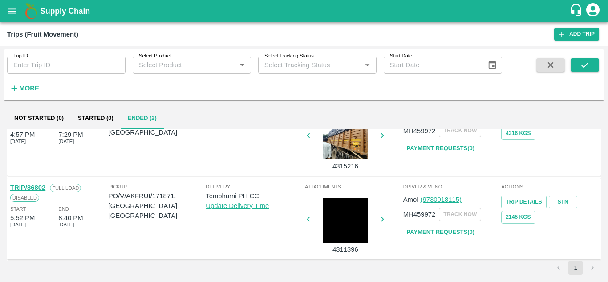
scroll to position [35, 0]
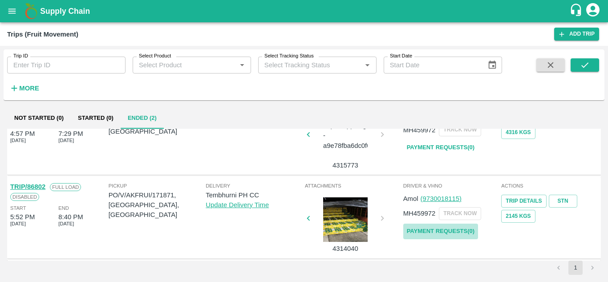
click at [431, 228] on link "Payment Requests( 0 )" at bounding box center [440, 231] width 75 height 16
click at [585, 64] on icon "submit" at bounding box center [585, 65] width 10 height 10
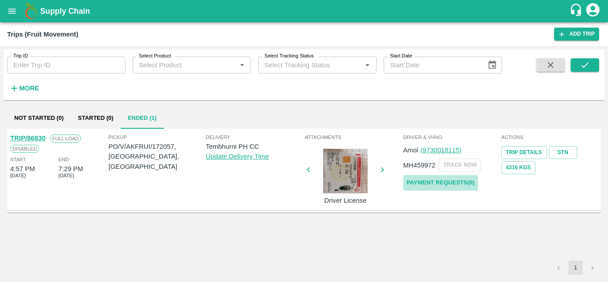
click at [432, 182] on link "Payment Requests( 0 )" at bounding box center [440, 183] width 75 height 16
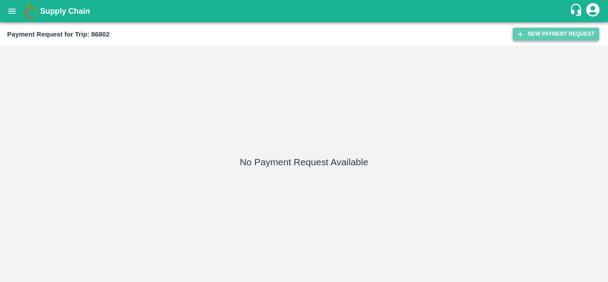
click at [543, 32] on button "New Payment Request" at bounding box center [555, 34] width 86 height 13
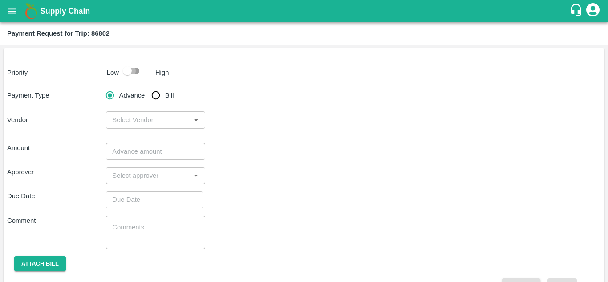
click at [133, 66] on input "checkbox" at bounding box center [127, 70] width 51 height 17
checkbox input "true"
click at [157, 93] on input "Bill" at bounding box center [156, 95] width 18 height 18
radio input "true"
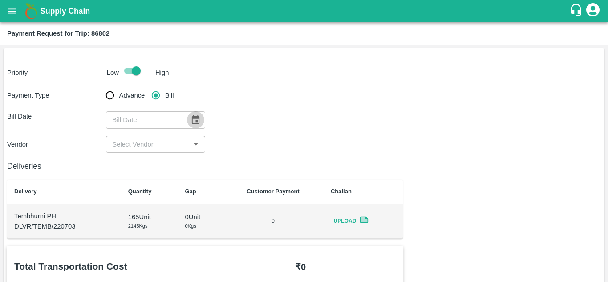
click at [198, 115] on icon "Choose date" at bounding box center [195, 120] width 10 height 10
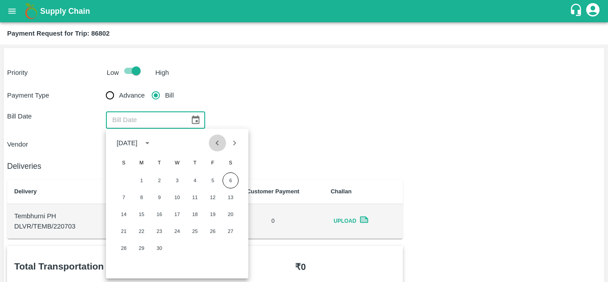
click at [215, 145] on icon "Previous month" at bounding box center [217, 143] width 10 height 10
click at [159, 251] on button "26" at bounding box center [159, 248] width 16 height 16
type input "[DATE]"
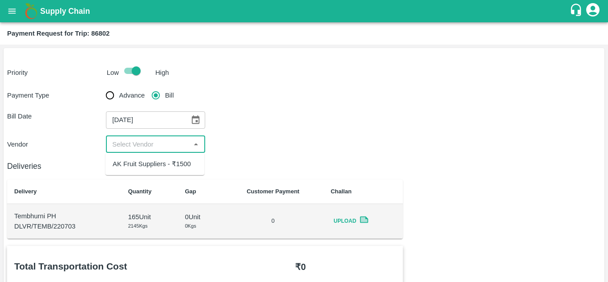
click at [151, 145] on input "input" at bounding box center [148, 144] width 79 height 12
click at [153, 162] on div "AK Fruit Suppliers - ₹1500" at bounding box center [152, 164] width 78 height 10
type input "AK Fruit Suppliers - ₹1500"
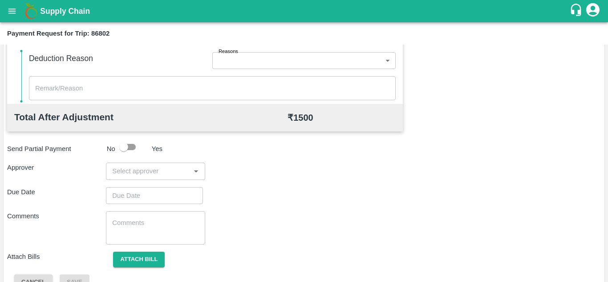
scroll to position [405, 0]
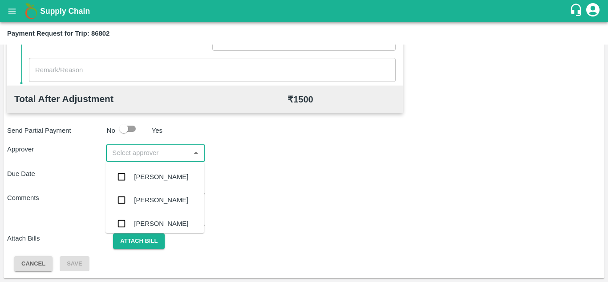
click at [144, 153] on input "input" at bounding box center [148, 153] width 79 height 12
click at [128, 157] on input "input" at bounding box center [148, 153] width 79 height 12
type input "PRASA"
click at [147, 176] on div "[PERSON_NAME]" at bounding box center [161, 177] width 54 height 10
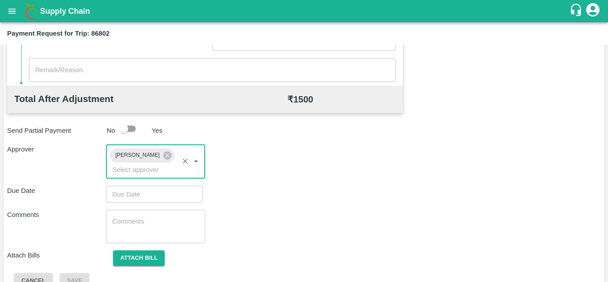
type input "DD/MM/YYYY hh:mm aa"
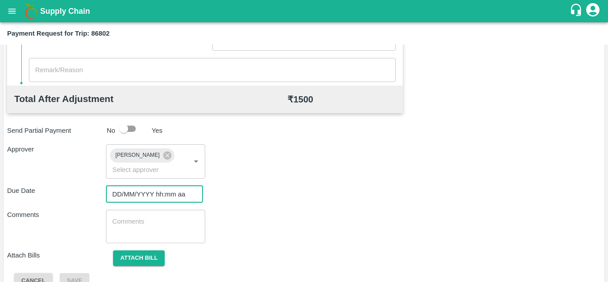
click at [125, 201] on input "DD/MM/YYYY hh:mm aa" at bounding box center [151, 193] width 91 height 17
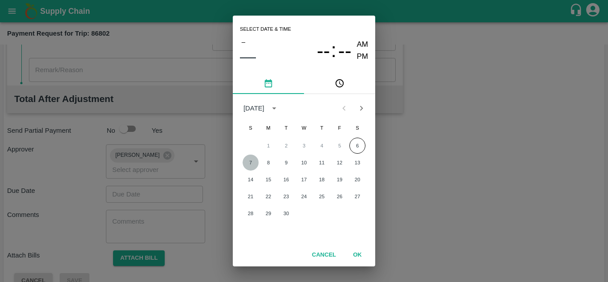
click at [251, 161] on button "7" at bounding box center [250, 162] width 16 height 16
type input "[DATE] 12:00 AM"
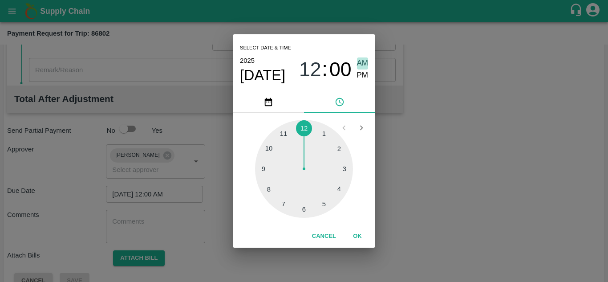
click at [366, 59] on span "AM" at bounding box center [363, 63] width 12 height 12
click at [362, 65] on span "AM" at bounding box center [363, 63] width 12 height 12
click at [358, 232] on button "OK" at bounding box center [357, 236] width 28 height 16
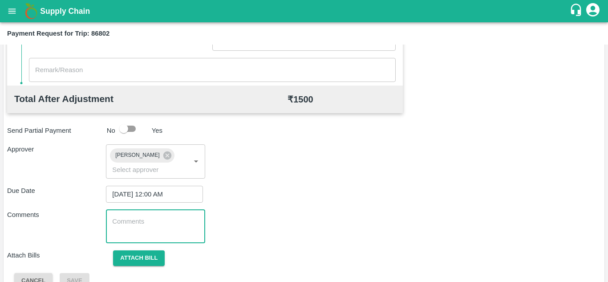
click at [156, 217] on textarea at bounding box center [155, 226] width 86 height 19
paste textarea "Transport Bill"
type textarea "Transport Bill"
click at [330, 207] on div "Total Transportation Cost ₹ 1500 Advance payment - ₹ Additional Charges(+) Inam…" at bounding box center [303, 64] width 593 height 447
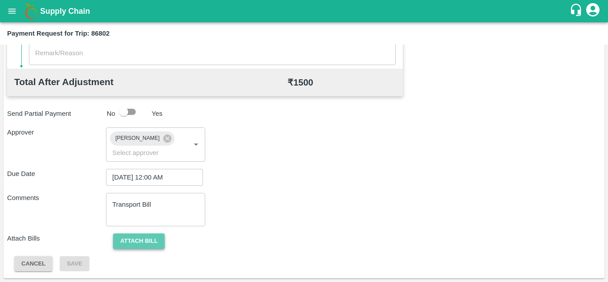
click at [143, 238] on button "Attach bill" at bounding box center [139, 241] width 52 height 16
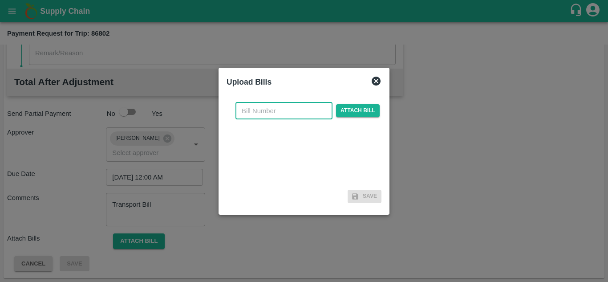
click at [252, 107] on input "text" at bounding box center [283, 110] width 97 height 17
type input "666"
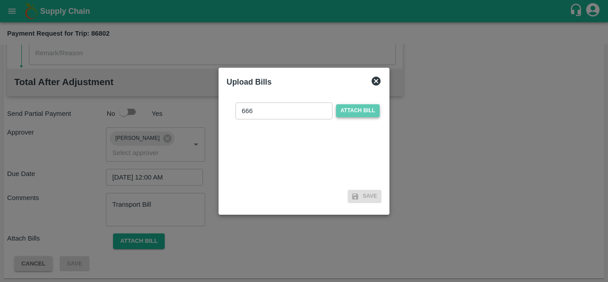
click at [343, 108] on span "Attach bill" at bounding box center [358, 110] width 44 height 13
click at [0, 0] on input "Attach bill" at bounding box center [0, 0] width 0 height 0
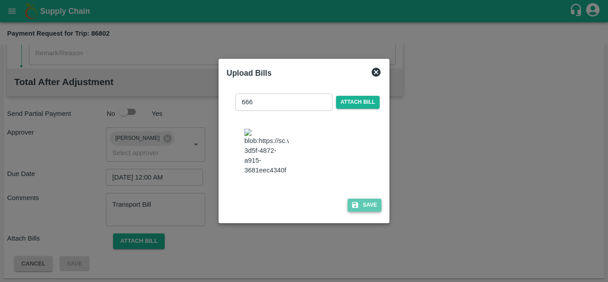
click at [369, 208] on button "Save" at bounding box center [364, 204] width 34 height 13
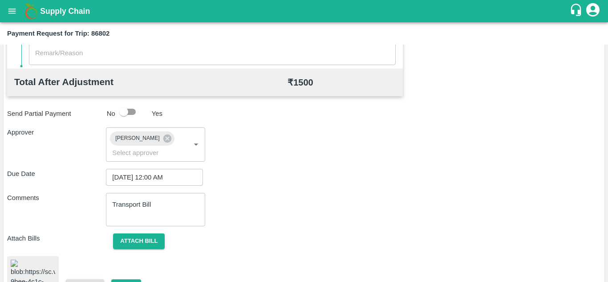
scroll to position [475, 0]
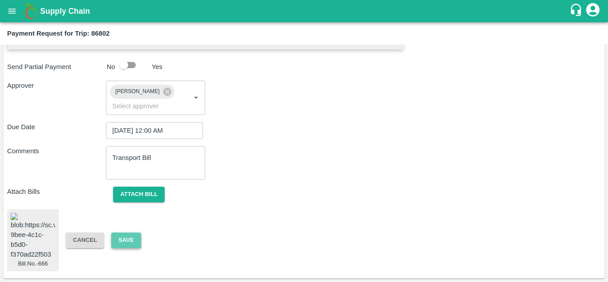
click at [131, 232] on button "Save" at bounding box center [125, 240] width 29 height 16
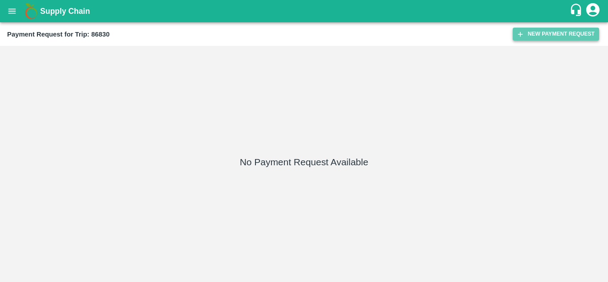
click at [551, 32] on button "New Payment Request" at bounding box center [555, 34] width 86 height 13
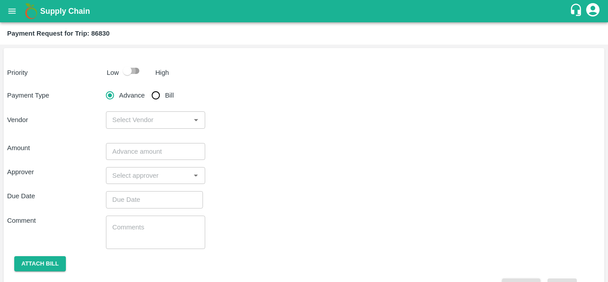
click at [136, 74] on input "checkbox" at bounding box center [127, 70] width 51 height 17
checkbox input "true"
click at [156, 93] on input "Bill" at bounding box center [156, 95] width 18 height 18
radio input "true"
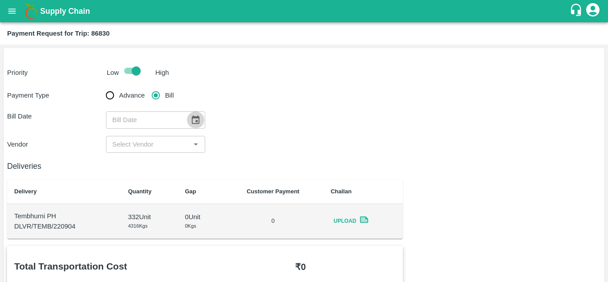
click at [197, 120] on icon "Choose date" at bounding box center [195, 120] width 10 height 10
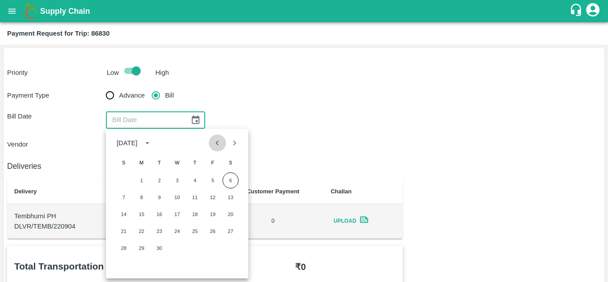
click at [217, 142] on icon "Previous month" at bounding box center [217, 143] width 10 height 10
click at [174, 250] on button "27" at bounding box center [177, 248] width 16 height 16
type input "[DATE]"
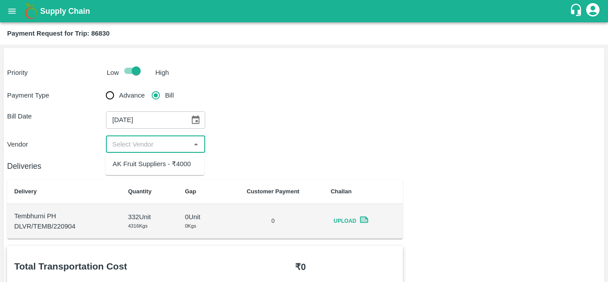
click at [131, 149] on input "input" at bounding box center [148, 144] width 79 height 12
click at [163, 164] on div "AK Fruit Suppliers - ₹4000" at bounding box center [152, 164] width 78 height 10
type input "AK Fruit Suppliers - ₹4000"
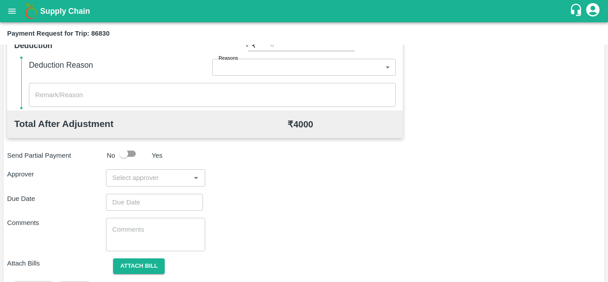
scroll to position [405, 0]
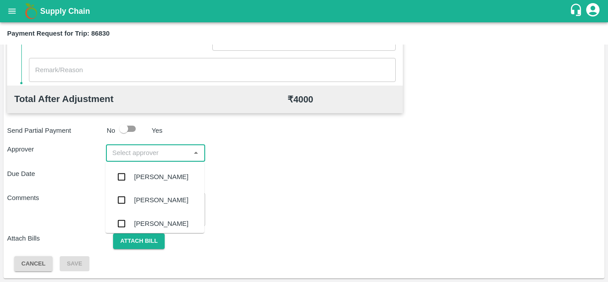
click at [139, 154] on input "input" at bounding box center [148, 153] width 79 height 12
type input "PRASA"
click at [166, 172] on div "[PERSON_NAME]" at bounding box center [161, 177] width 54 height 10
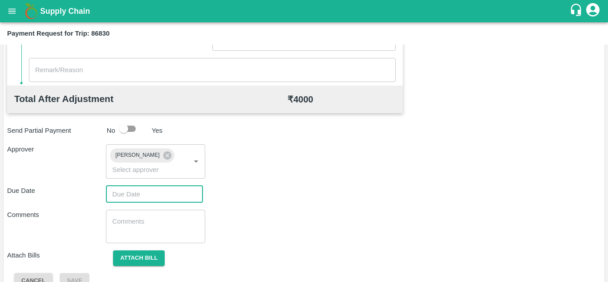
type input "DD/MM/YYYY hh:mm aa"
click at [129, 201] on input "DD/MM/YYYY hh:mm aa" at bounding box center [151, 193] width 91 height 17
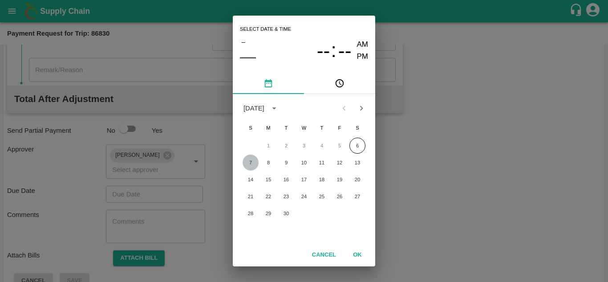
click at [250, 159] on button "7" at bounding box center [250, 162] width 16 height 16
type input "[DATE] 12:00 AM"
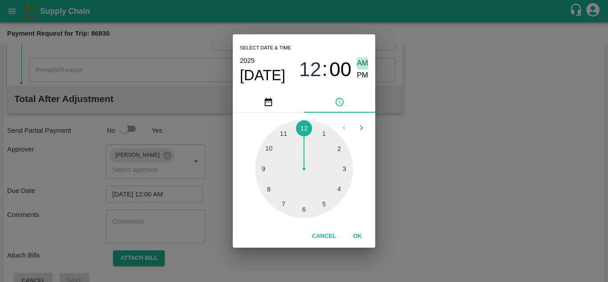
click at [360, 63] on span "AM" at bounding box center [363, 63] width 12 height 12
click at [356, 238] on button "OK" at bounding box center [357, 236] width 28 height 16
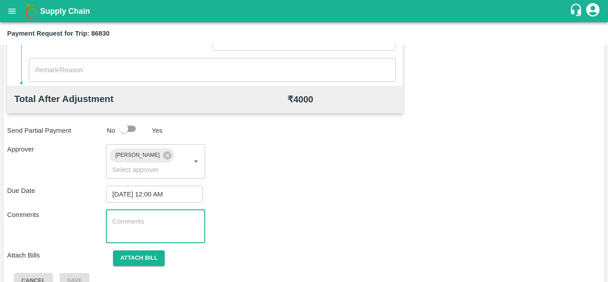
click at [149, 221] on textarea at bounding box center [155, 226] width 86 height 19
paste textarea "Transport Bill"
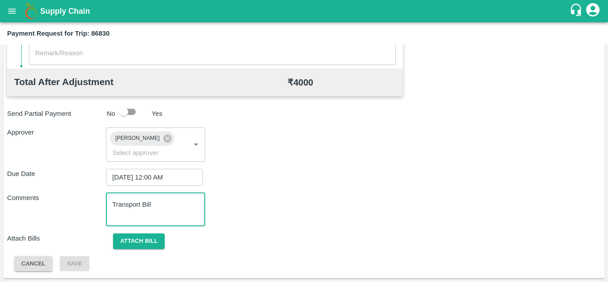
type textarea "Transport Bill"
click at [267, 200] on div "Comments Transport Bill x ​" at bounding box center [303, 209] width 593 height 33
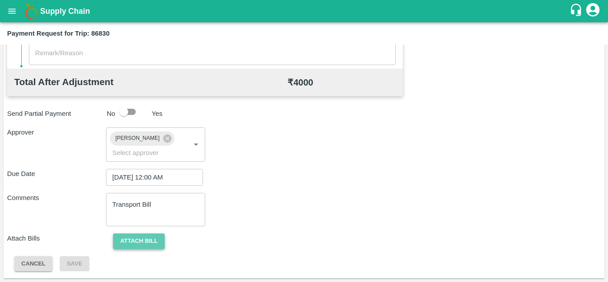
click at [129, 241] on button "Attach bill" at bounding box center [139, 241] width 52 height 16
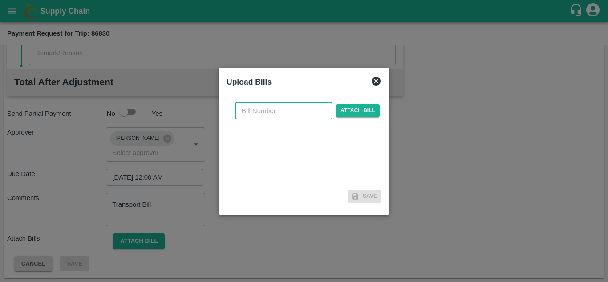
click at [255, 111] on input "text" at bounding box center [283, 110] width 97 height 17
type input "6"
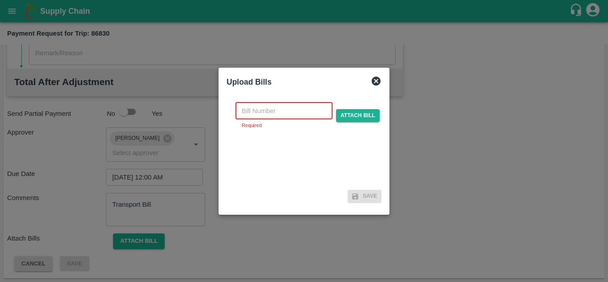
click at [257, 107] on input "text" at bounding box center [283, 110] width 97 height 17
click at [254, 108] on input "text" at bounding box center [283, 110] width 97 height 17
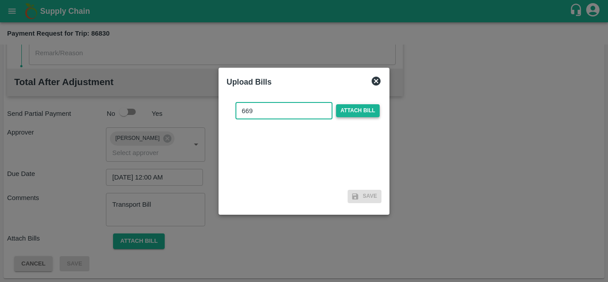
type input "669"
click at [355, 115] on span "Attach bill" at bounding box center [358, 110] width 44 height 13
click at [0, 0] on input "Attach bill" at bounding box center [0, 0] width 0 height 0
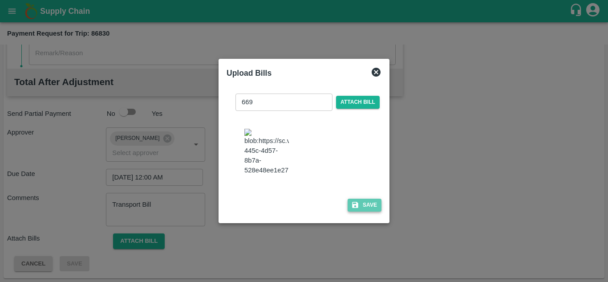
click at [370, 207] on button "Save" at bounding box center [364, 204] width 34 height 13
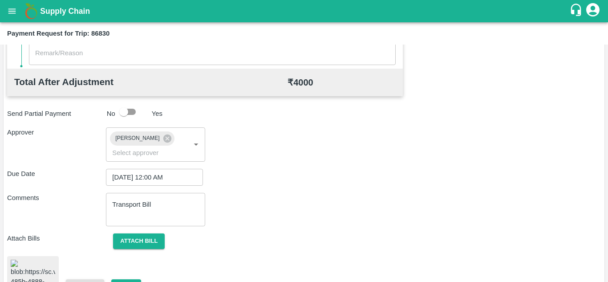
scroll to position [479, 0]
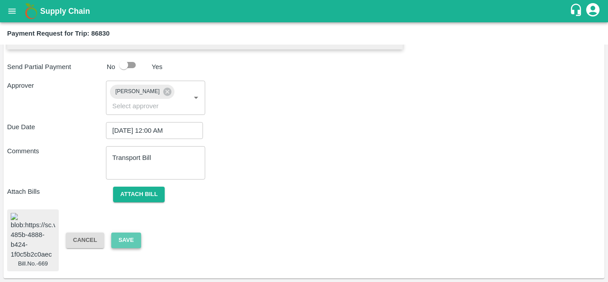
click at [128, 232] on button "Save" at bounding box center [125, 240] width 29 height 16
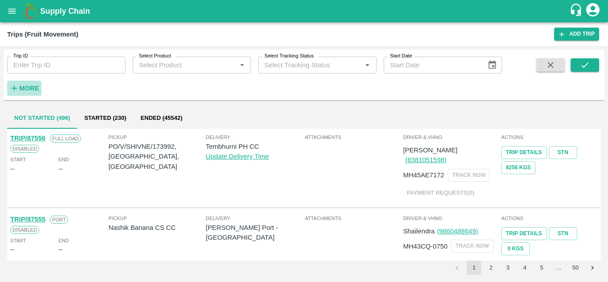
click at [29, 86] on strong "More" at bounding box center [29, 88] width 20 height 7
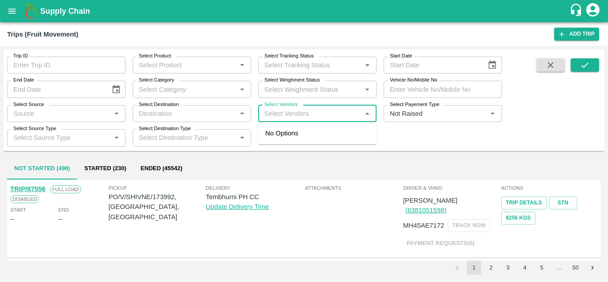
click at [267, 115] on input "Select Vendors" at bounding box center [310, 114] width 98 height 12
type input "A"
type input "TAKI"
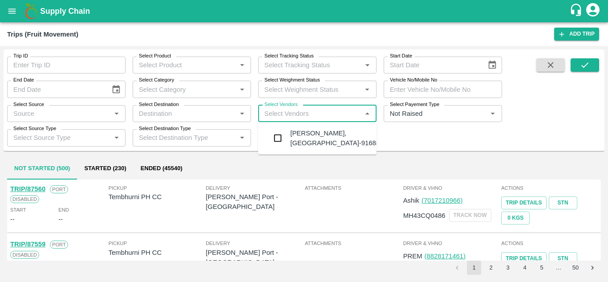
click at [326, 137] on div "[PERSON_NAME], [GEOGRAPHIC_DATA]-9168800742" at bounding box center [344, 138] width 108 height 20
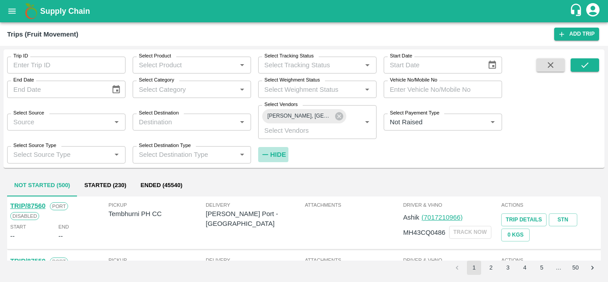
click at [277, 152] on strong "Hide" at bounding box center [278, 154] width 16 height 7
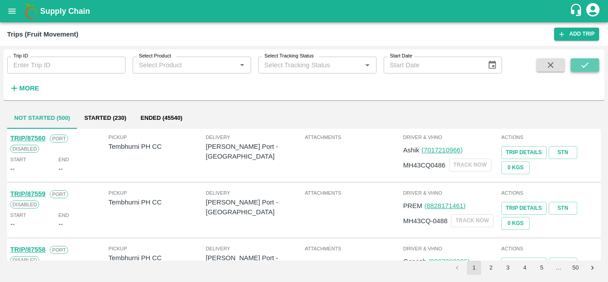
click at [593, 64] on button "submit" at bounding box center [584, 64] width 28 height 13
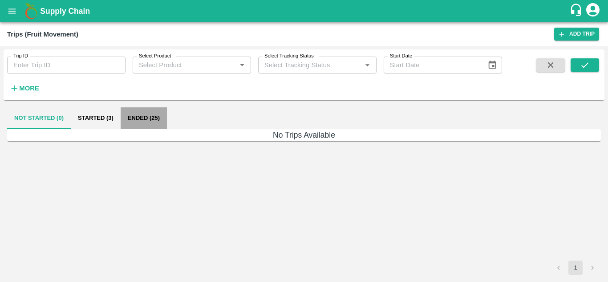
click at [141, 113] on button "Ended (25)" at bounding box center [144, 117] width 46 height 21
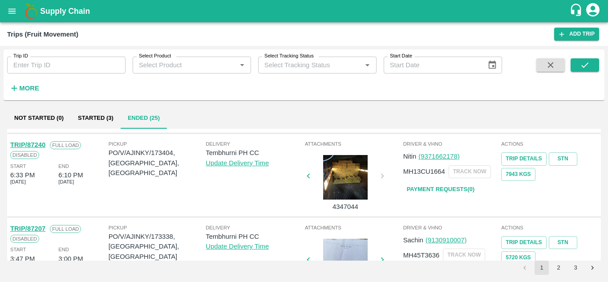
scroll to position [703, 0]
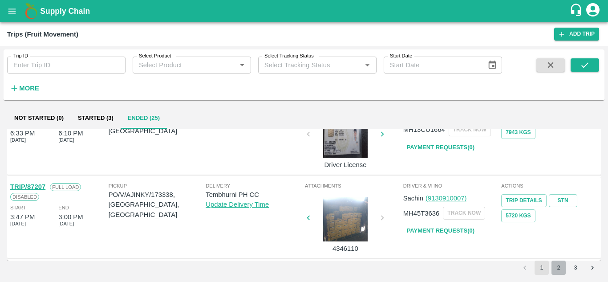
click at [558, 265] on button "2" at bounding box center [558, 267] width 14 height 14
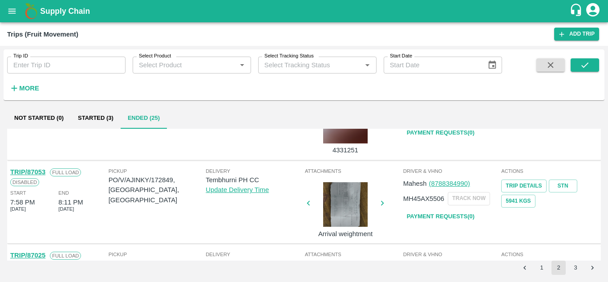
scroll to position [300, 0]
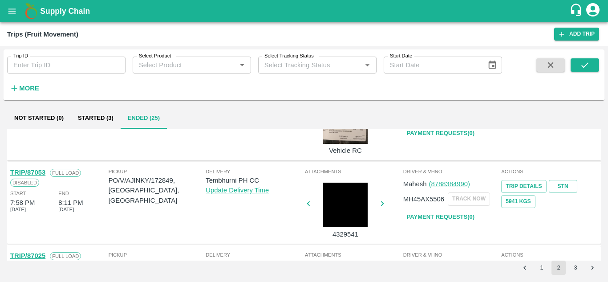
click at [445, 214] on link "Payment Requests( 0 )" at bounding box center [440, 217] width 75 height 16
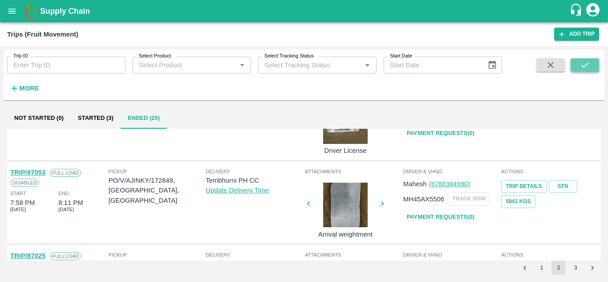
click at [585, 63] on icon "submit" at bounding box center [585, 65] width 10 height 10
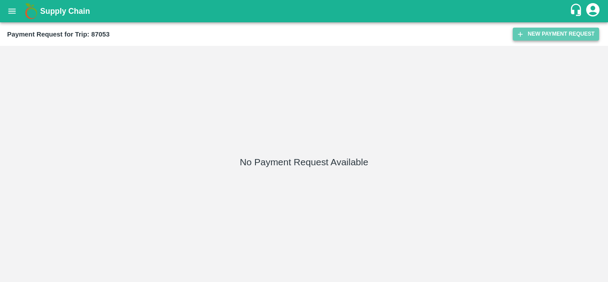
click at [561, 35] on button "New Payment Request" at bounding box center [555, 34] width 86 height 13
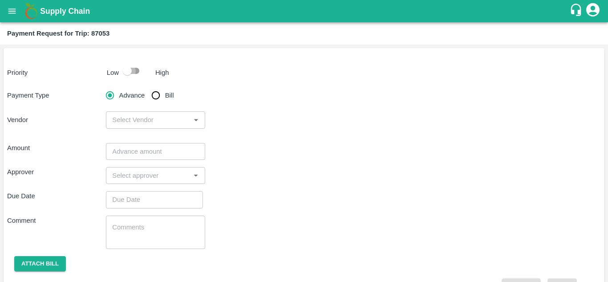
click at [133, 69] on input "checkbox" at bounding box center [127, 70] width 51 height 17
checkbox input "true"
click at [154, 93] on input "Bill" at bounding box center [156, 95] width 18 height 18
radio input "true"
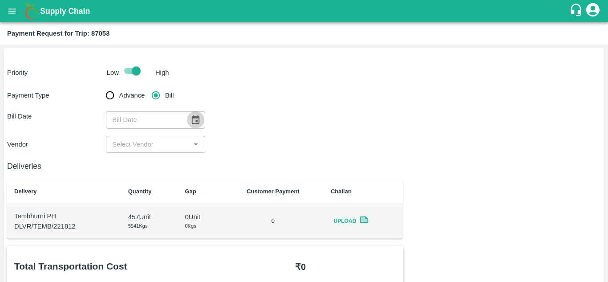
click at [194, 117] on icon "Choose date" at bounding box center [196, 119] width 8 height 8
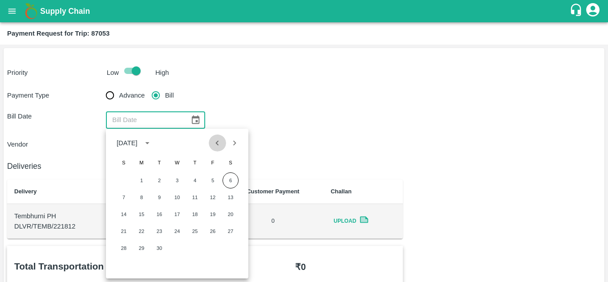
click at [219, 148] on icon "Previous month" at bounding box center [217, 143] width 10 height 10
click at [230, 250] on button "30" at bounding box center [230, 248] width 16 height 16
type input "[DATE]"
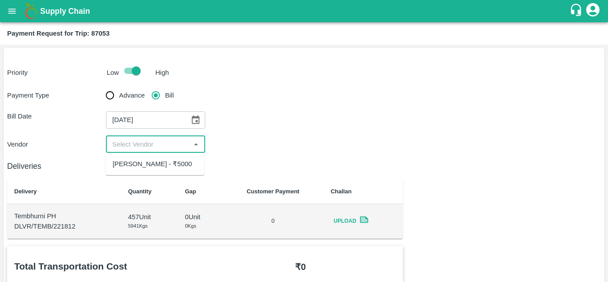
click at [140, 145] on input "input" at bounding box center [148, 144] width 79 height 12
click at [138, 169] on div "[PERSON_NAME] - ₹5000" at bounding box center [152, 164] width 79 height 10
type input "[PERSON_NAME] - ₹5000"
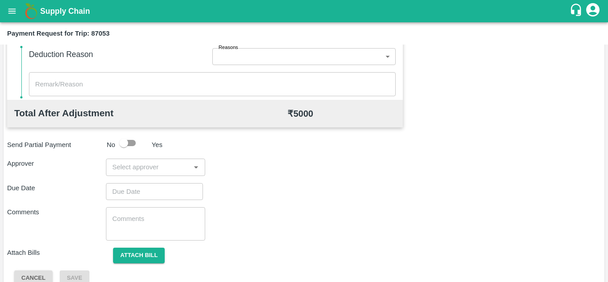
scroll to position [391, 0]
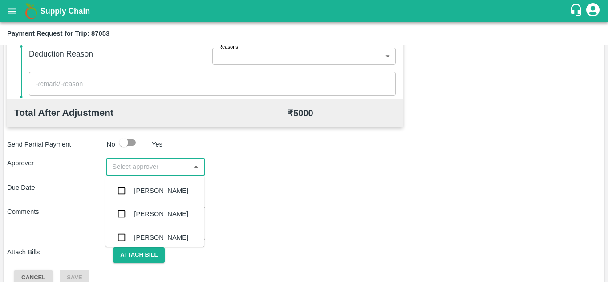
click at [121, 170] on input "input" at bounding box center [148, 167] width 79 height 12
type input "PRASA"
click at [146, 189] on div "[PERSON_NAME]" at bounding box center [161, 190] width 54 height 10
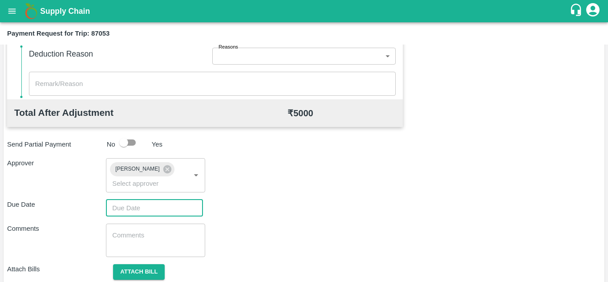
type input "DD/MM/YYYY hh:mm aa"
click at [118, 203] on input "DD/MM/YYYY hh:mm aa" at bounding box center [151, 207] width 91 height 17
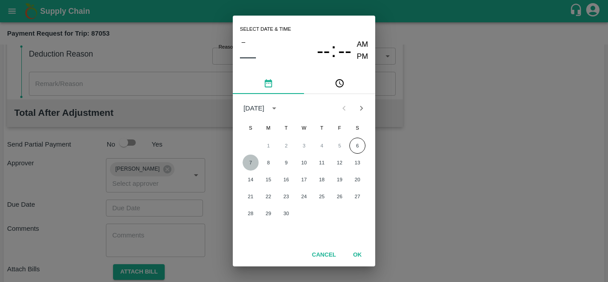
click at [250, 161] on button "7" at bounding box center [250, 162] width 16 height 16
type input "[DATE] 12:00 AM"
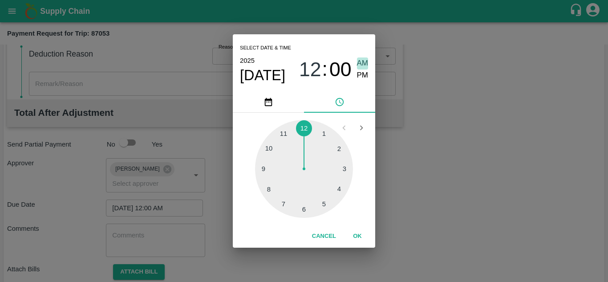
click at [360, 63] on span "AM" at bounding box center [363, 63] width 12 height 12
click at [358, 237] on button "OK" at bounding box center [357, 236] width 28 height 16
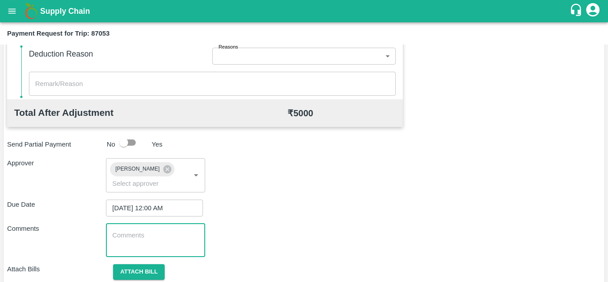
click at [127, 236] on textarea at bounding box center [155, 239] width 86 height 19
paste textarea "Transport Bill"
type textarea "Transport Bill"
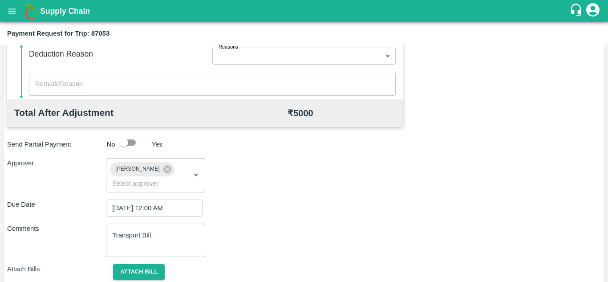
click at [286, 232] on div "Comments Transport Bill x ​" at bounding box center [303, 239] width 593 height 33
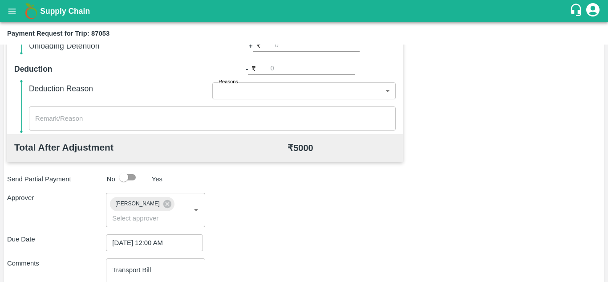
scroll to position [422, 0]
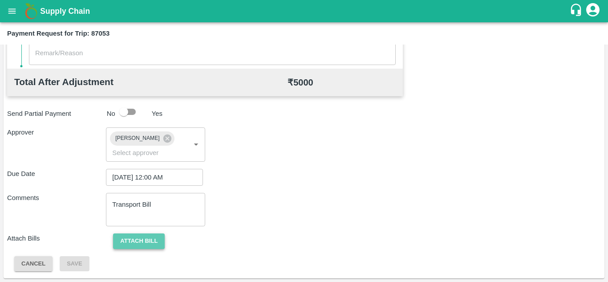
click at [141, 236] on button "Attach bill" at bounding box center [139, 241] width 52 height 16
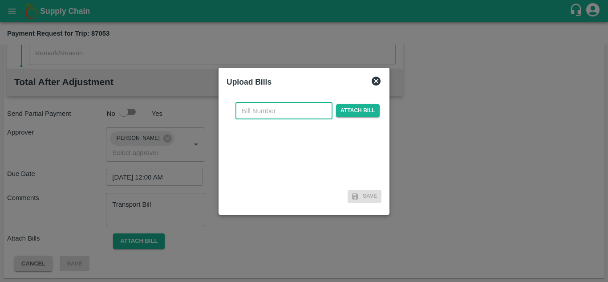
click at [256, 106] on input "text" at bounding box center [283, 110] width 97 height 17
type input "AT/T/CHIFU-0151"
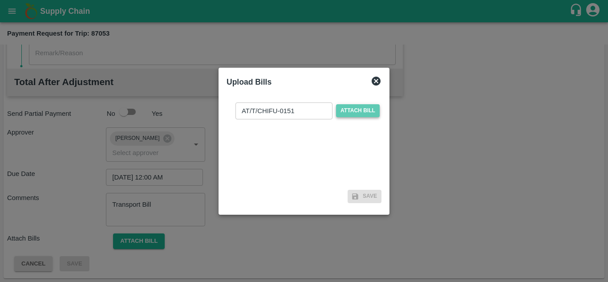
click at [363, 107] on span "Attach bill" at bounding box center [358, 110] width 44 height 13
click at [0, 0] on input "Attach bill" at bounding box center [0, 0] width 0 height 0
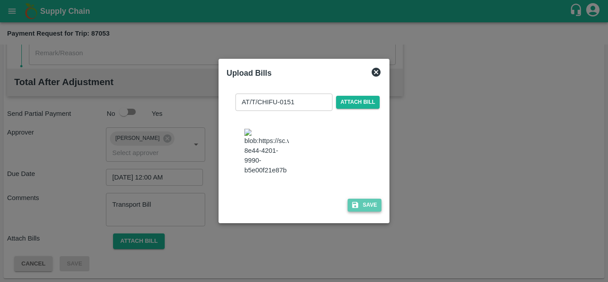
click at [368, 206] on button "Save" at bounding box center [364, 204] width 34 height 13
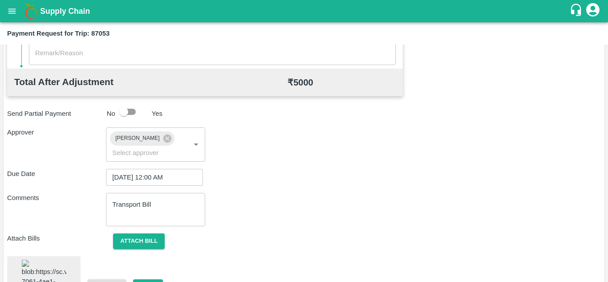
scroll to position [477, 0]
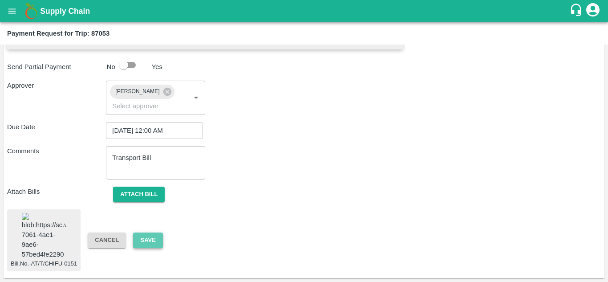
click at [148, 233] on button "Save" at bounding box center [147, 240] width 29 height 16
